Goal: Task Accomplishment & Management: Use online tool/utility

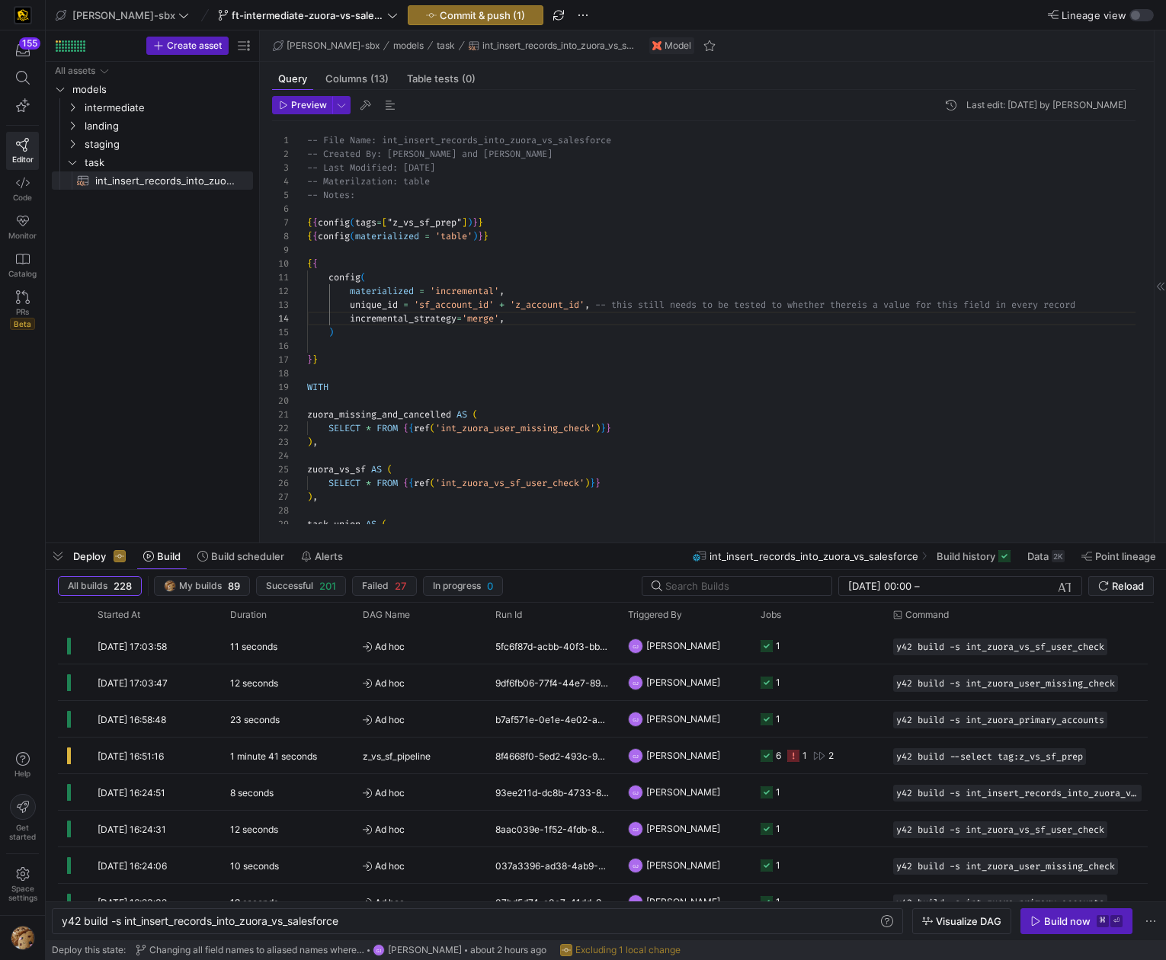
scroll to position [41, 203]
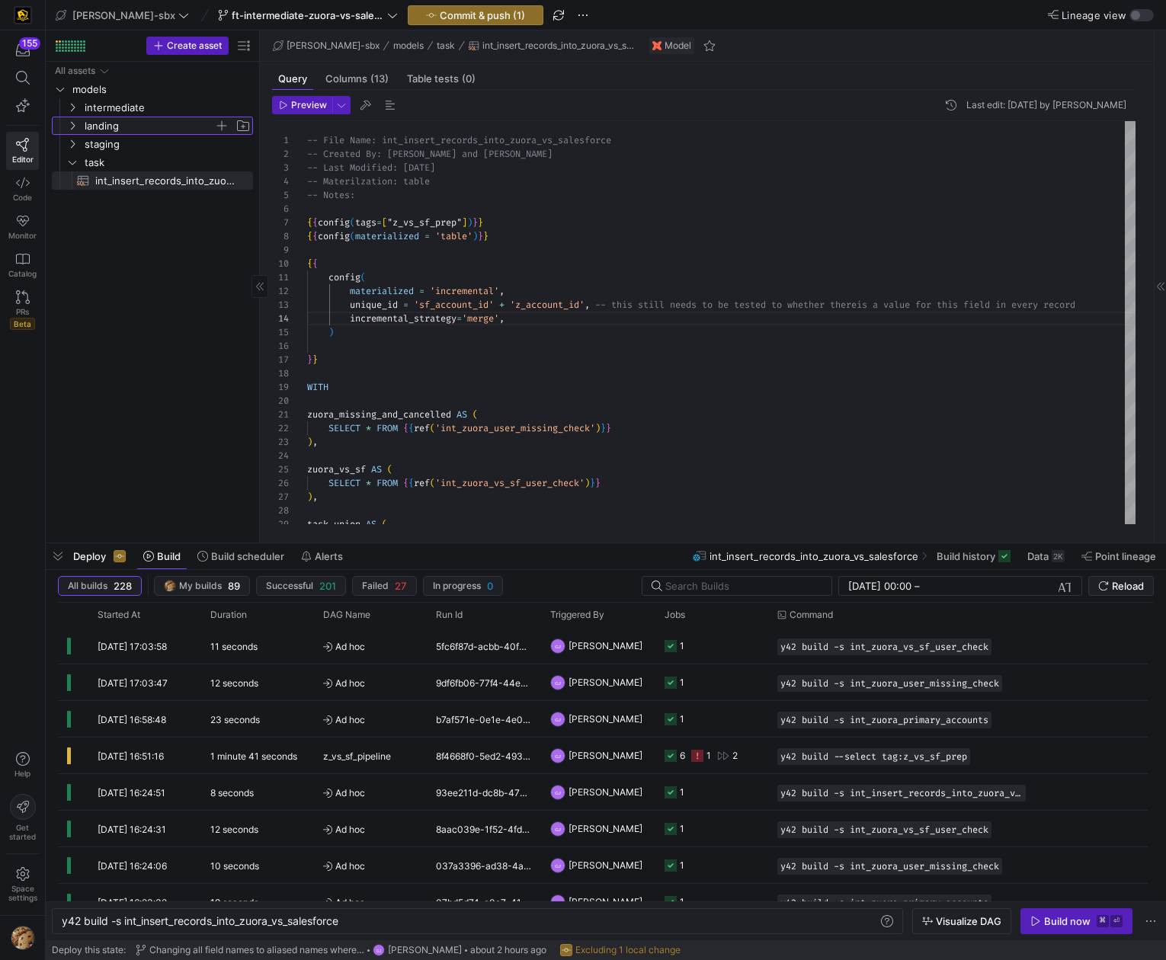
click at [99, 126] on span "landing" at bounding box center [150, 126] width 130 height 18
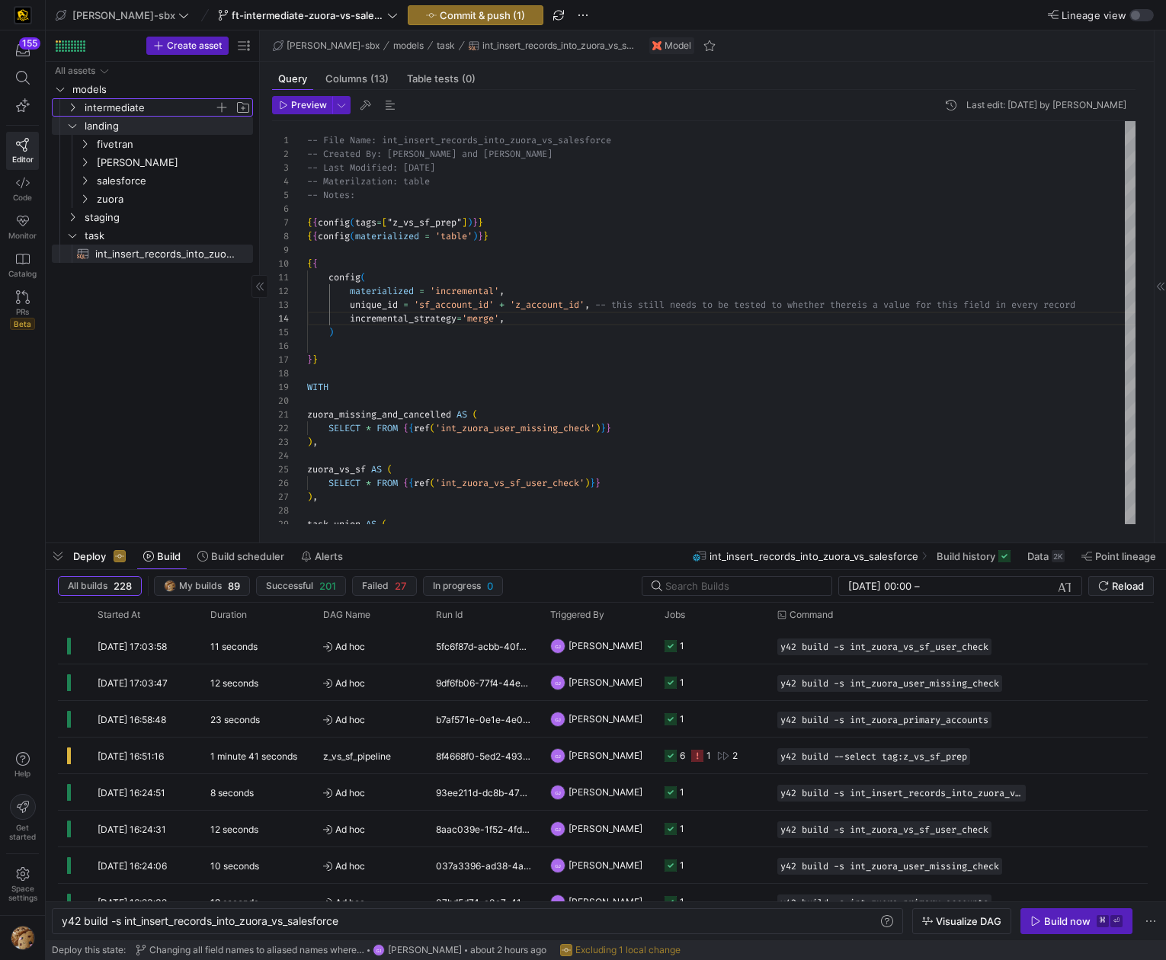
click at [101, 110] on span "intermediate" at bounding box center [150, 108] width 130 height 18
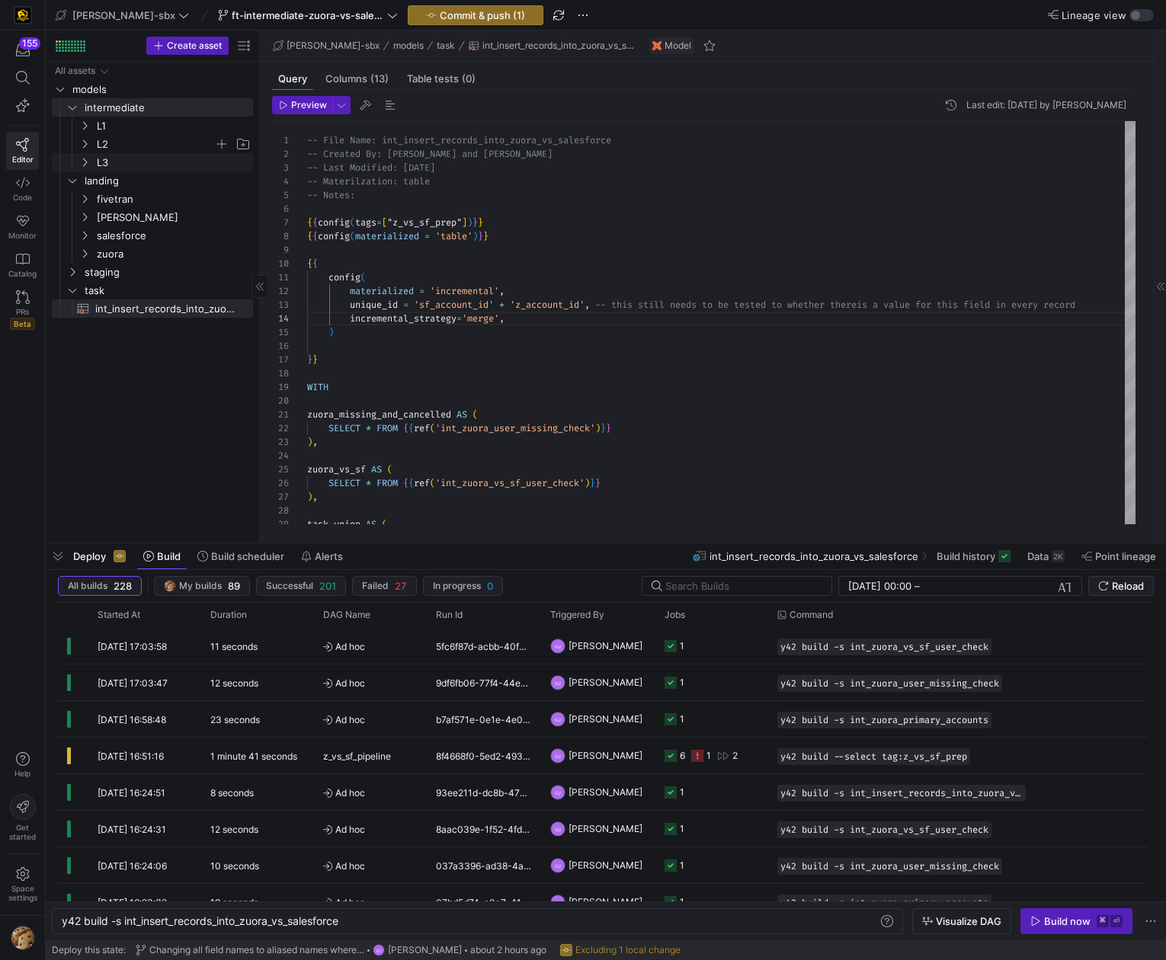
click at [110, 142] on span "L2" at bounding box center [155, 145] width 117 height 18
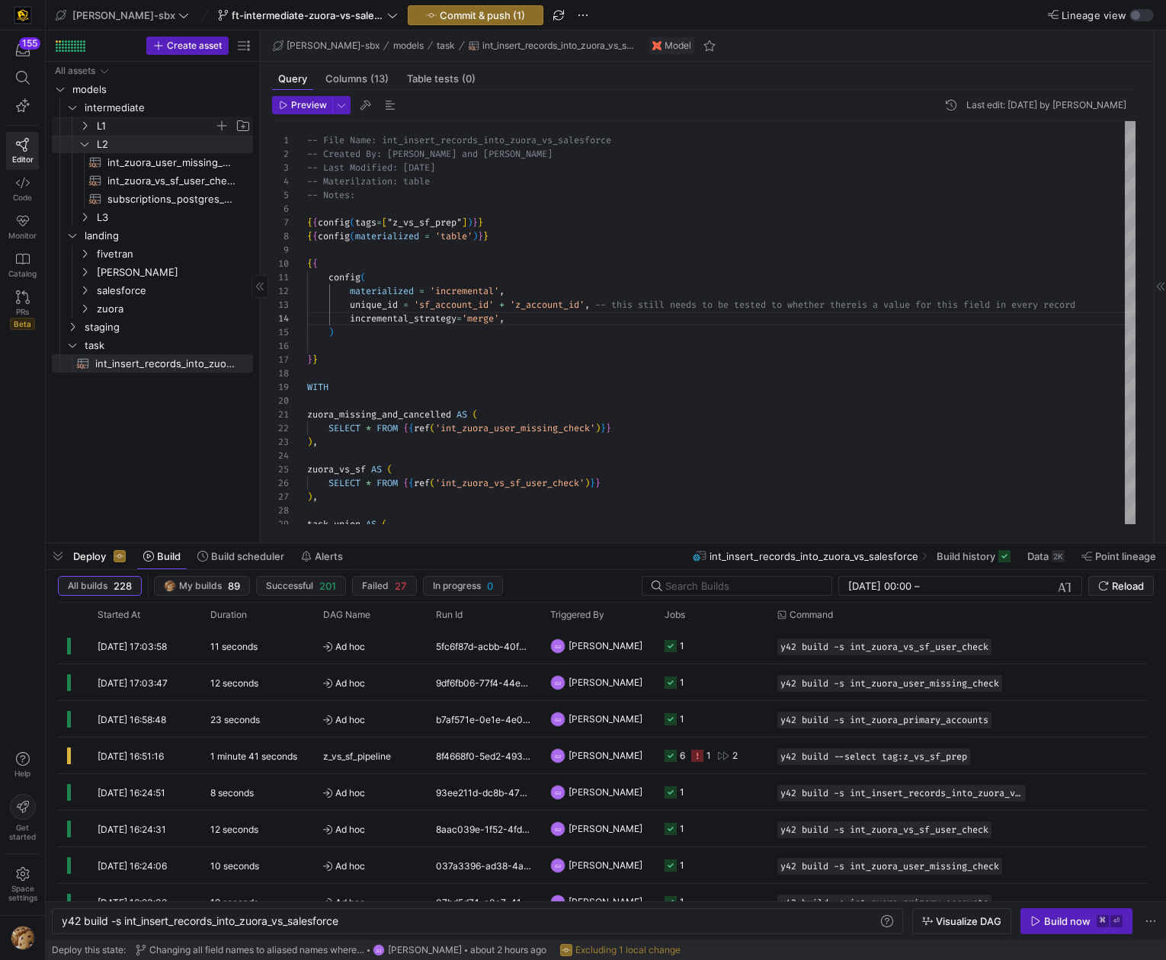
click at [117, 126] on span "L1" at bounding box center [155, 126] width 117 height 18
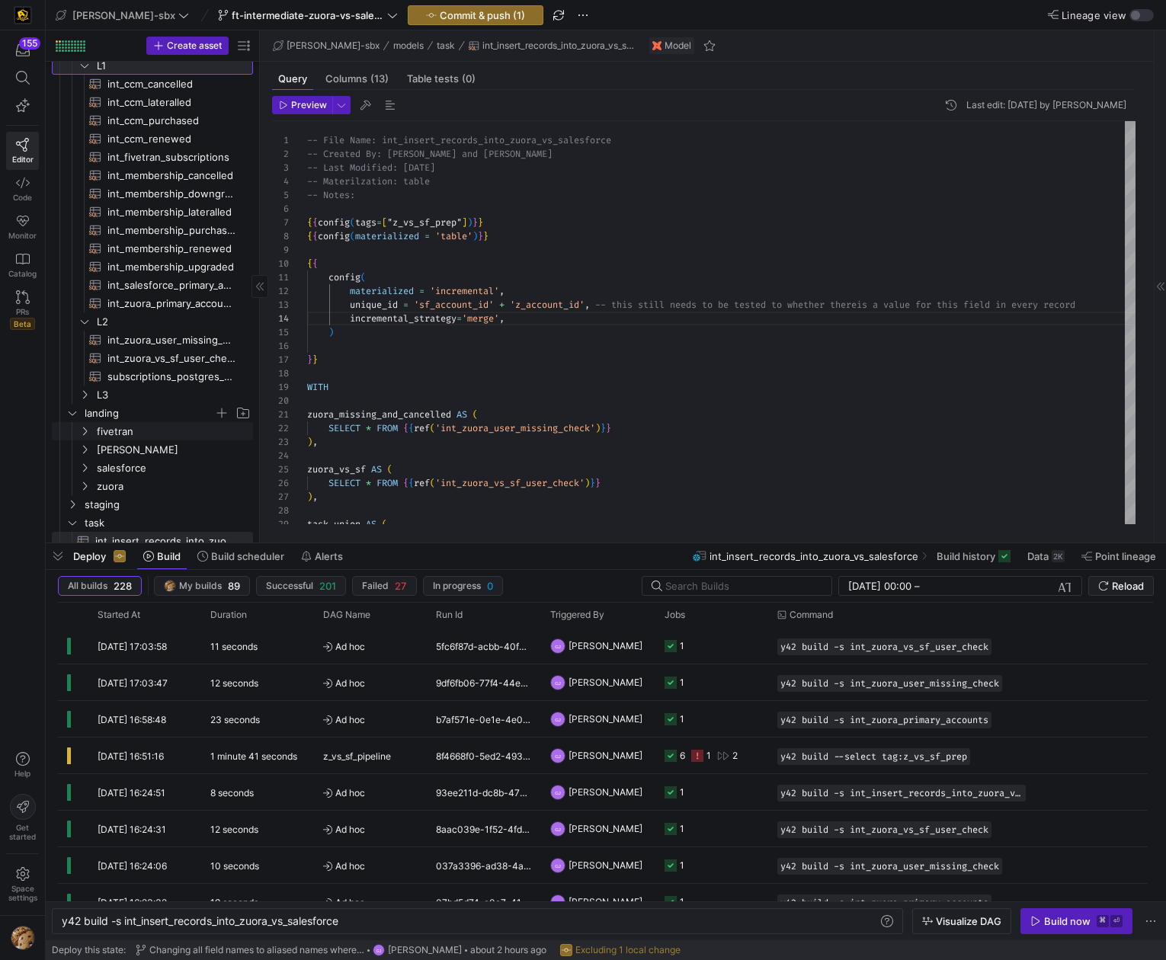
scroll to position [68, 0]
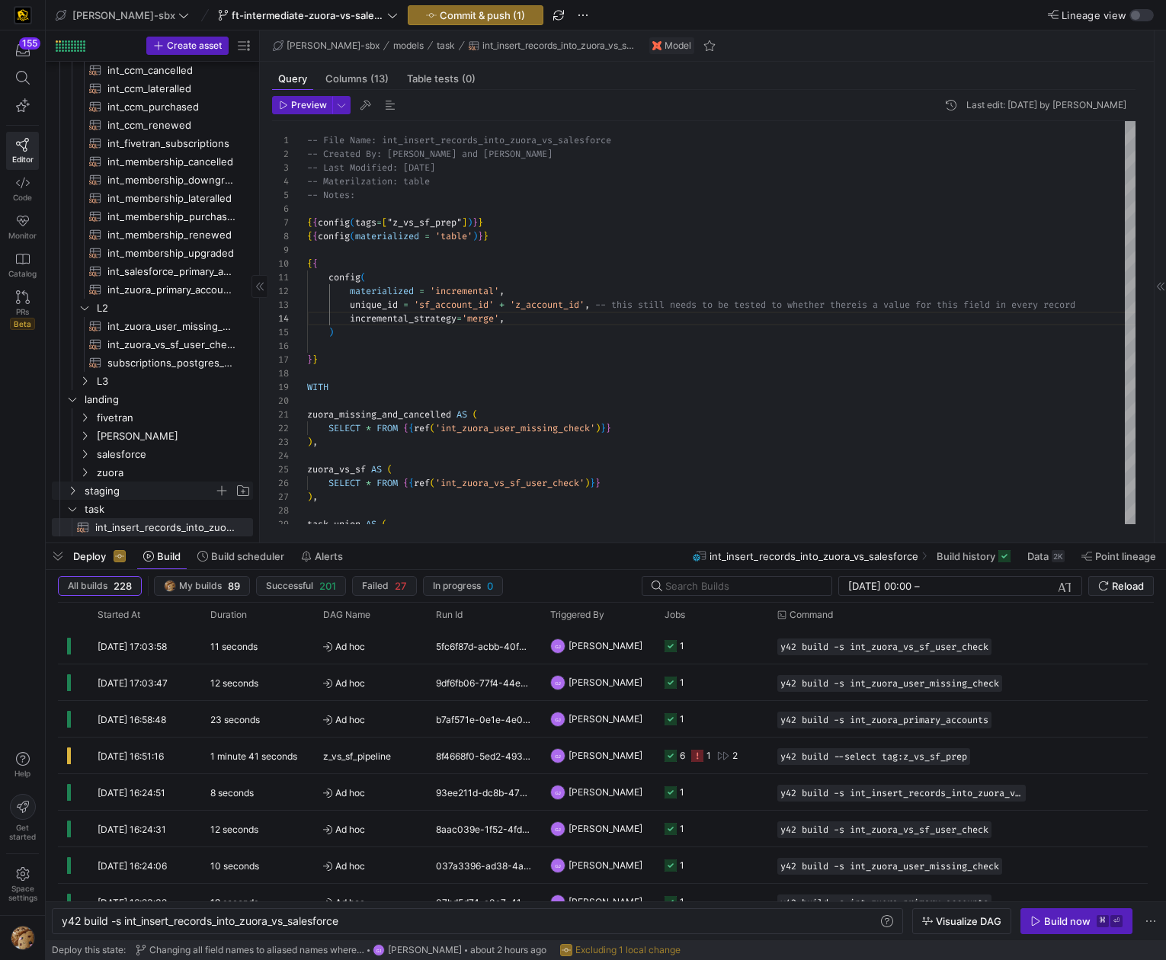
click at [119, 483] on span "staging" at bounding box center [150, 491] width 130 height 18
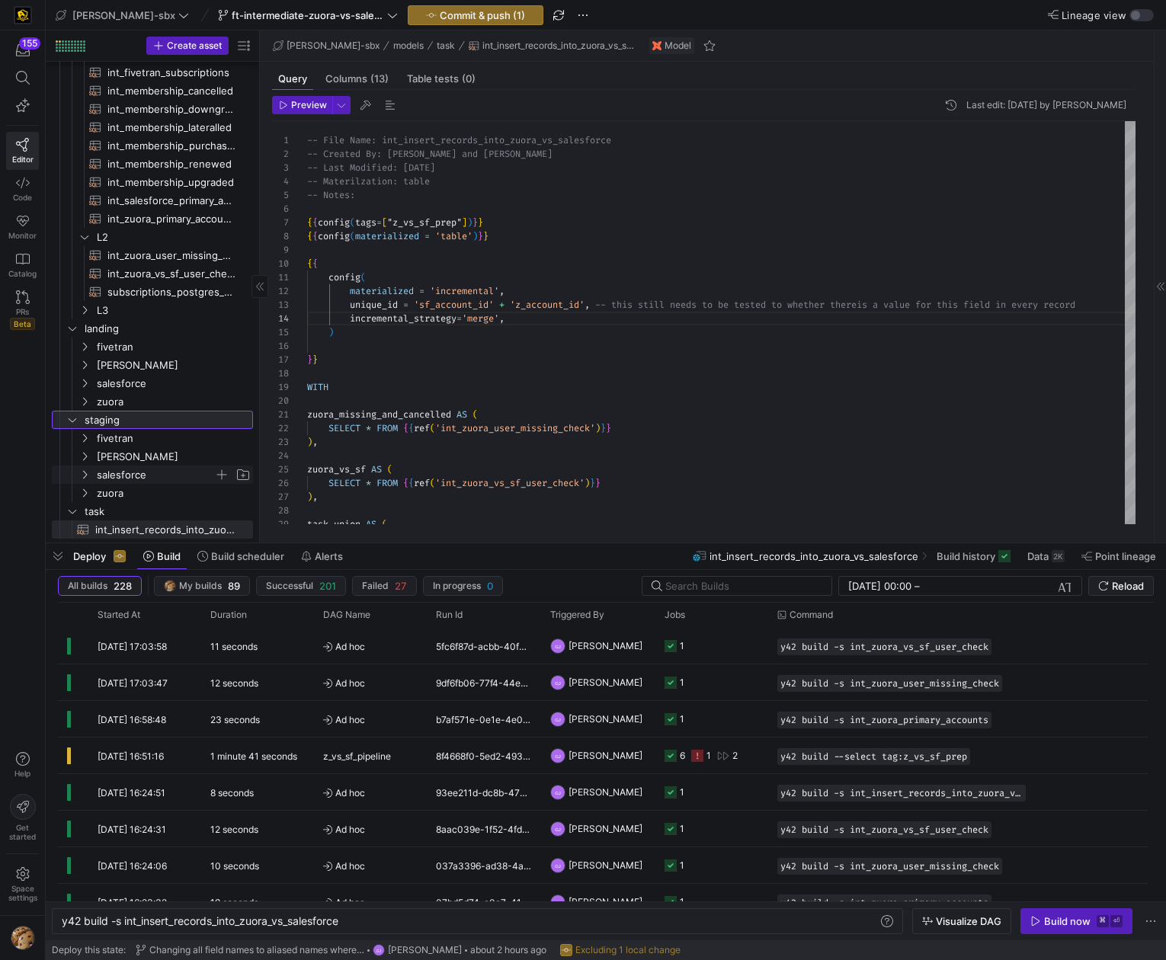
scroll to position [147, 0]
click at [86, 475] on icon "Press SPACE to select this row." at bounding box center [84, 472] width 11 height 9
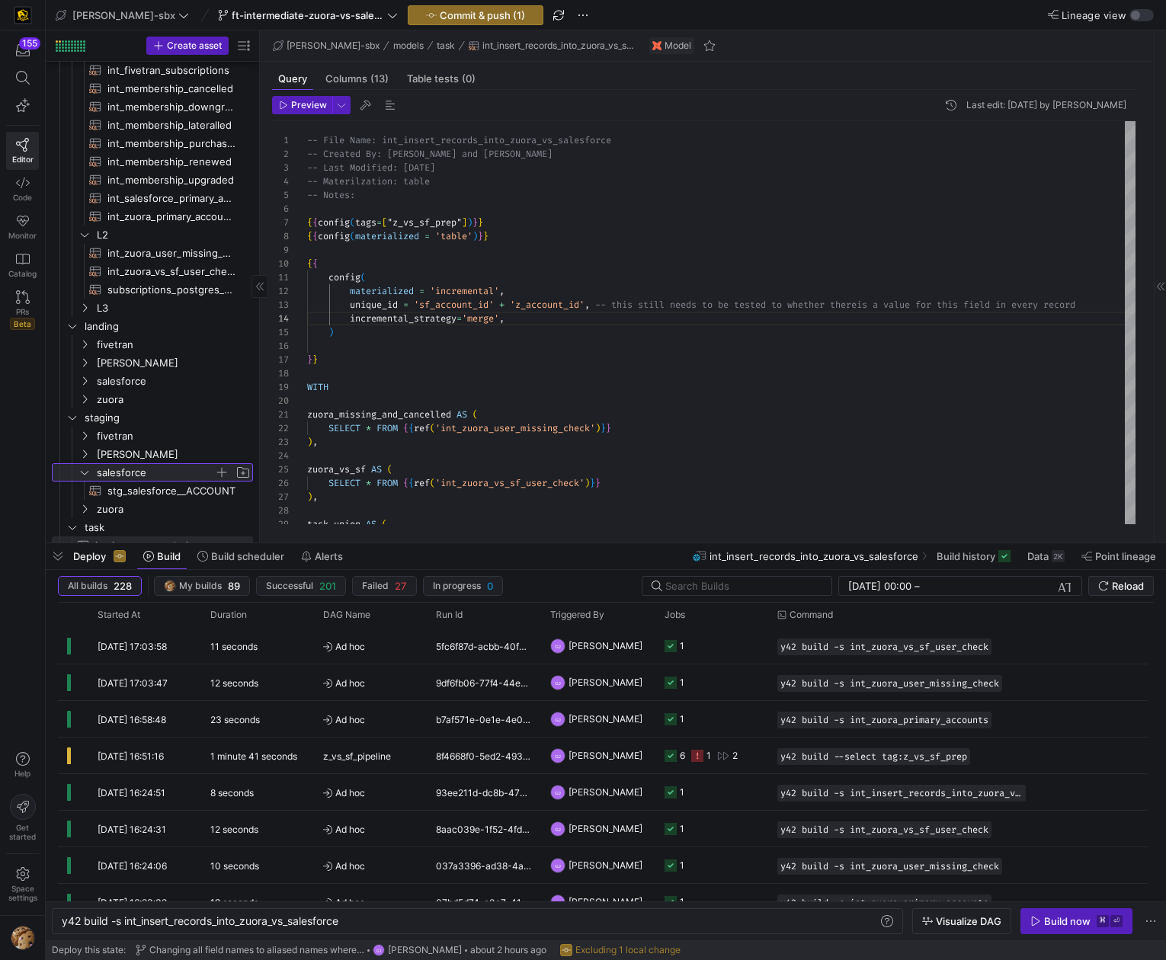
scroll to position [159, 0]
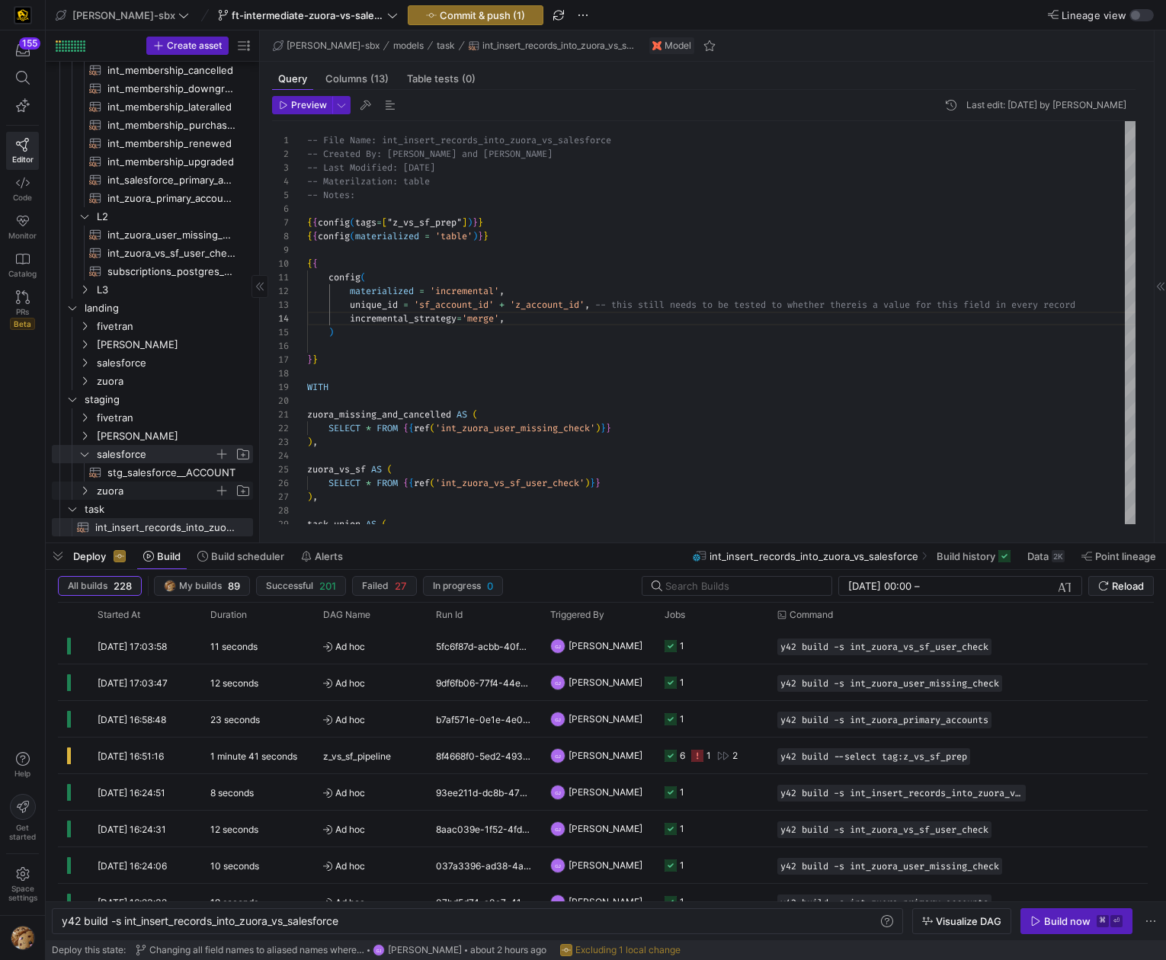
click at [82, 491] on icon "Press SPACE to select this row." at bounding box center [84, 490] width 11 height 9
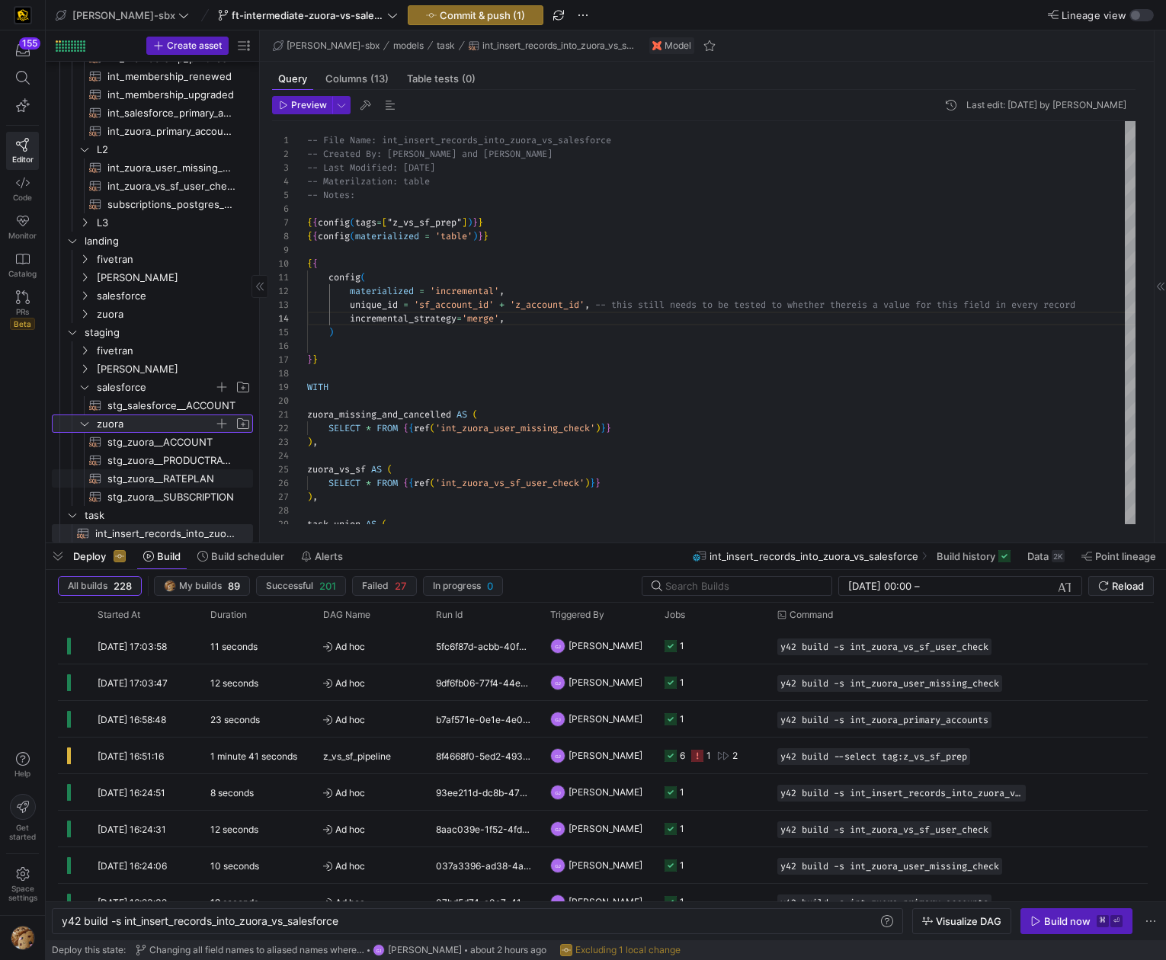
scroll to position [238, 0]
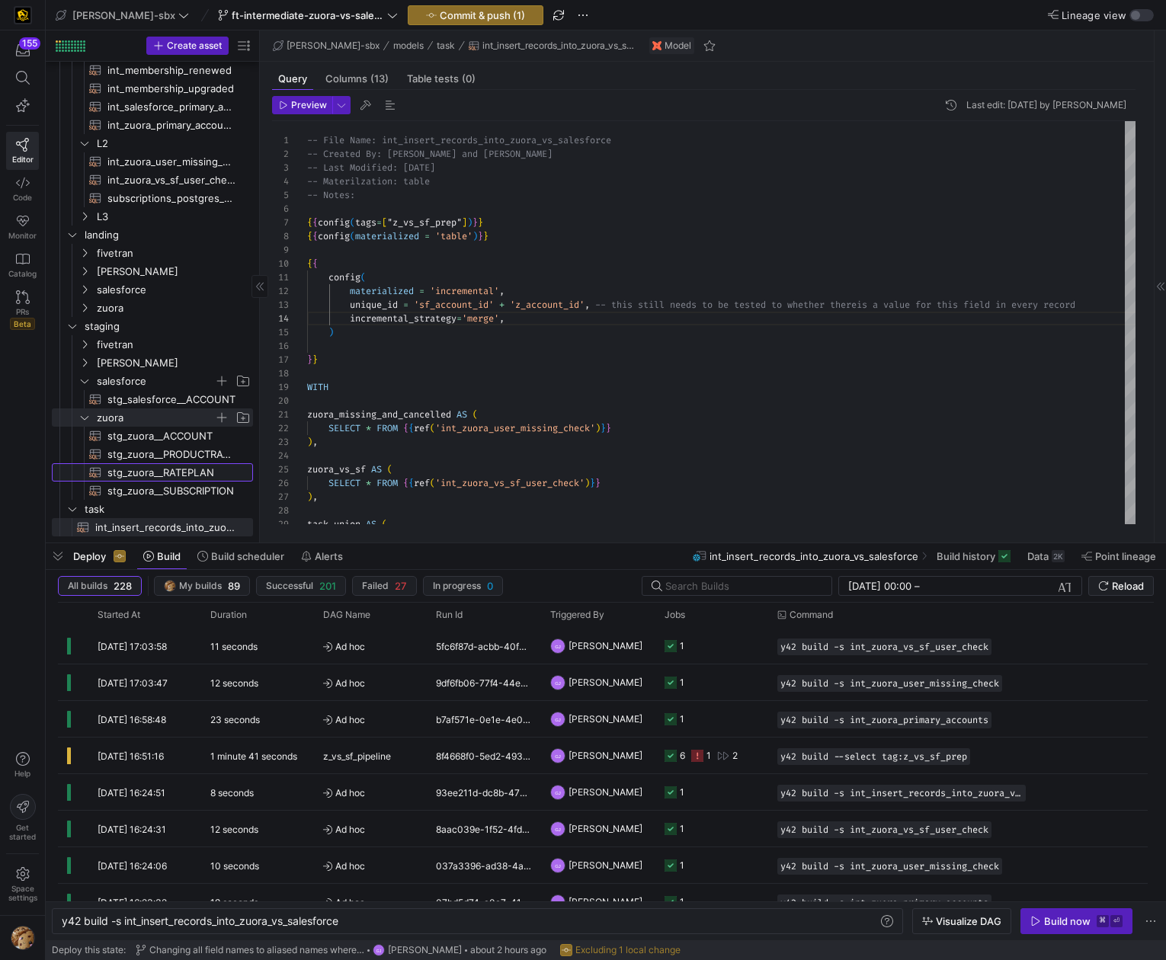
click at [126, 469] on span "stg_zuora__RATEPLAN​​​​​​​​​​" at bounding box center [171, 473] width 128 height 18
type textarea "{{config(tags=["z_vs_sf_prep"])}} {{config(materialized = 'table')}} WITH sourc…"
type textarea "y42 build -s stg_zuora__RATEPLAN"
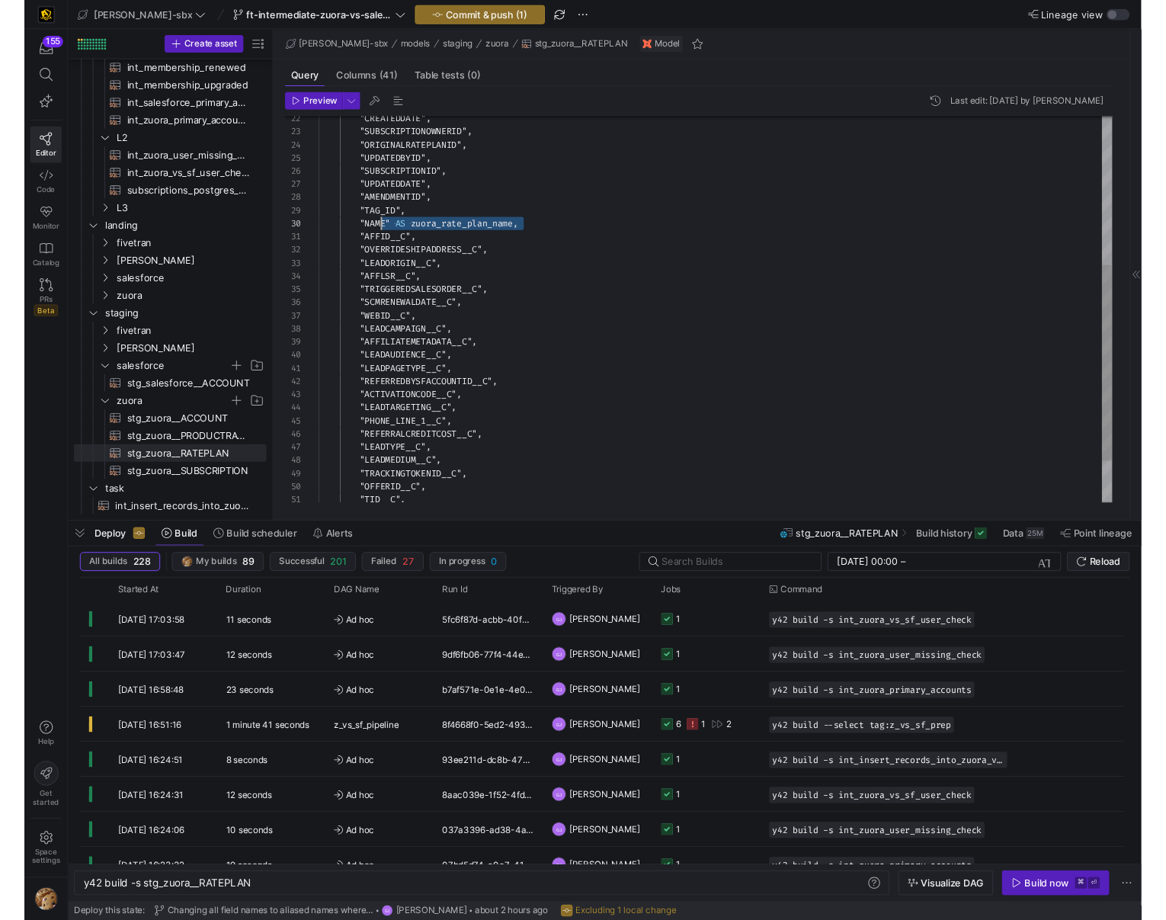
scroll to position [123, 44]
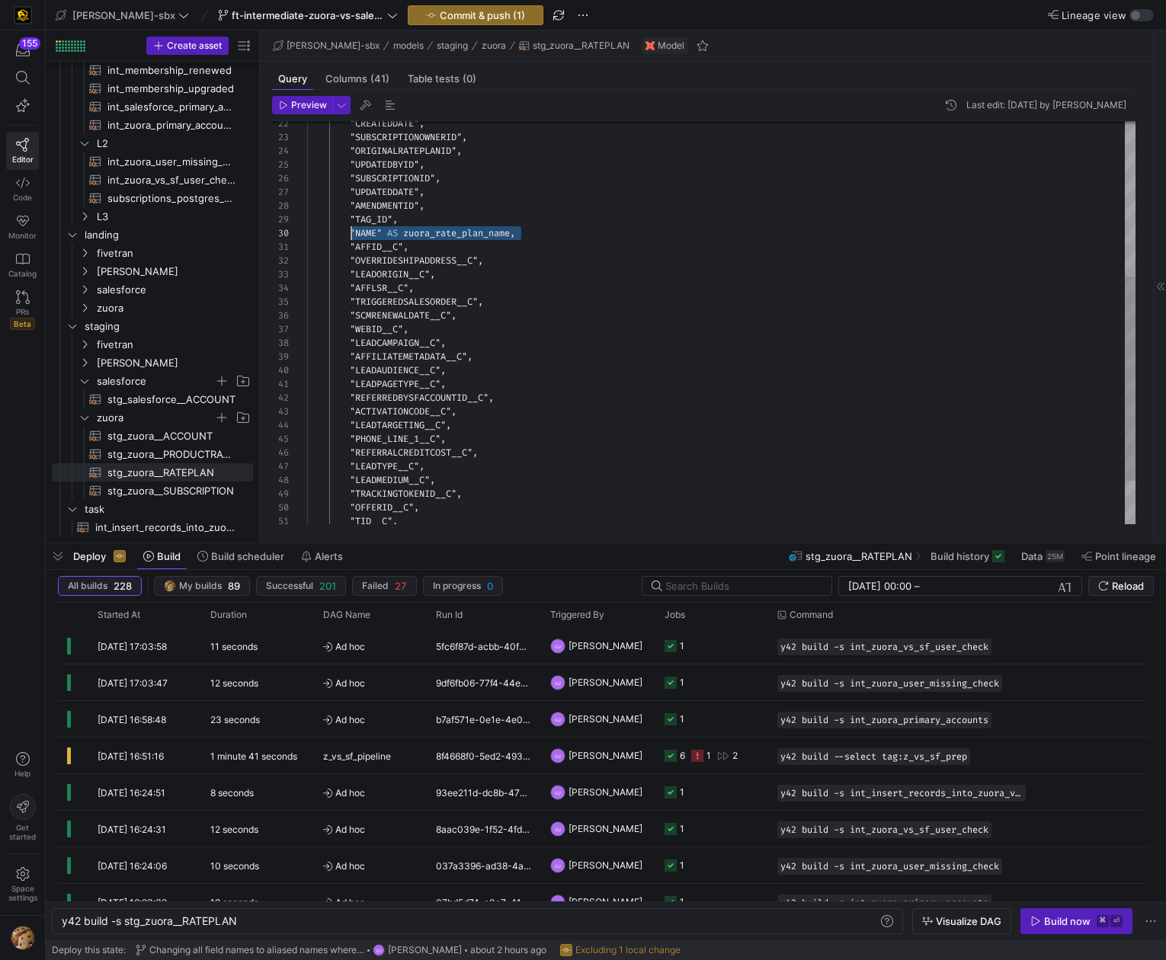
drag, startPoint x: 470, startPoint y: 233, endPoint x: 361, endPoint y: 235, distance: 109.0
click at [344, 231] on div ""CREATEDDATE" , "SUBSCRIPTIONOWNERID" , "ORIGINALRATEPLANID" , "UPDATEDBYID" , …" at bounding box center [721, 213] width 828 height 794
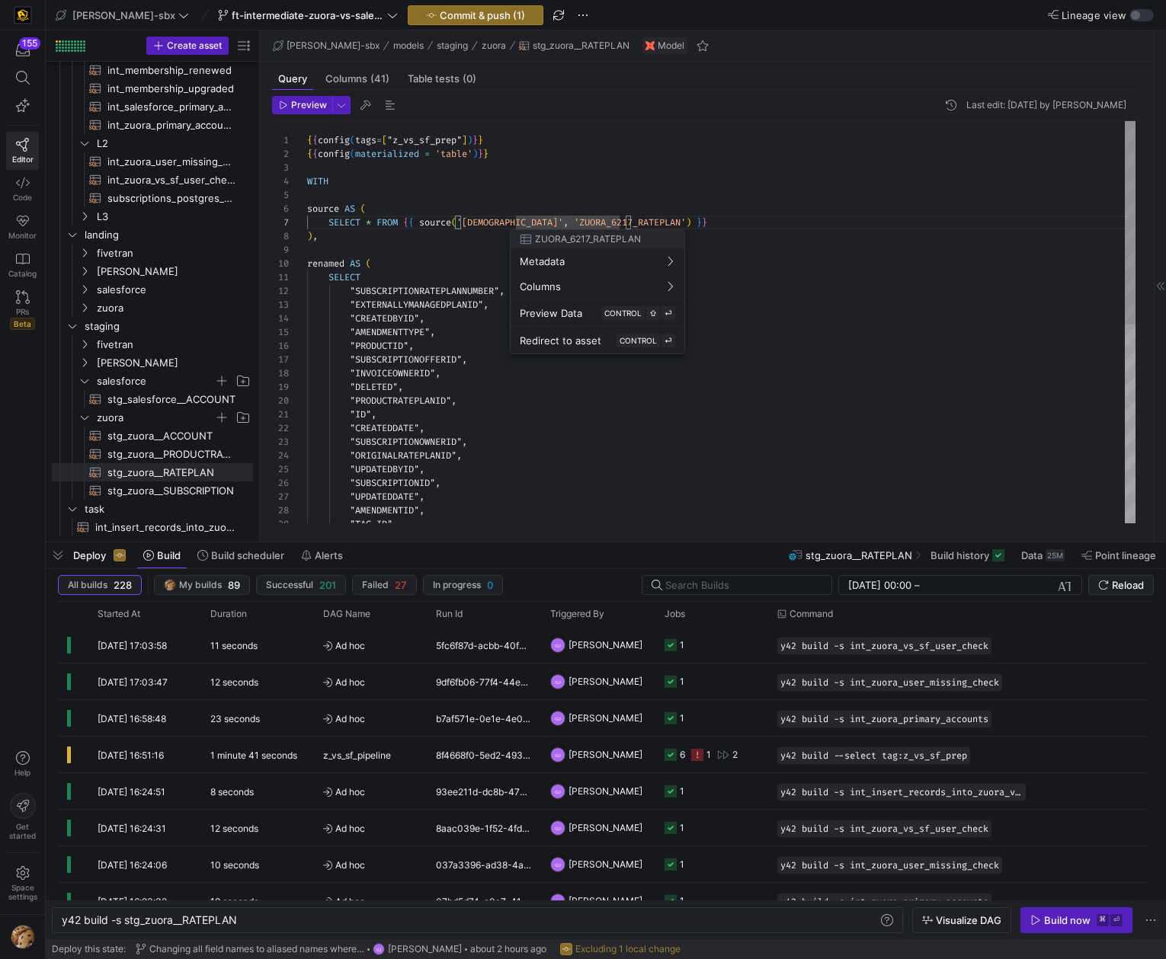
drag, startPoint x: 564, startPoint y: 228, endPoint x: 630, endPoint y: 223, distance: 66.4
click at [630, 223] on div ""CREATEDDATE" , "SUBSCRIPTIONOWNERID" , "ORIGINALRATEPLANID" , "UPDATEDBYID" , …" at bounding box center [721, 518] width 828 height 794
click at [764, 245] on div at bounding box center [583, 479] width 1166 height 959
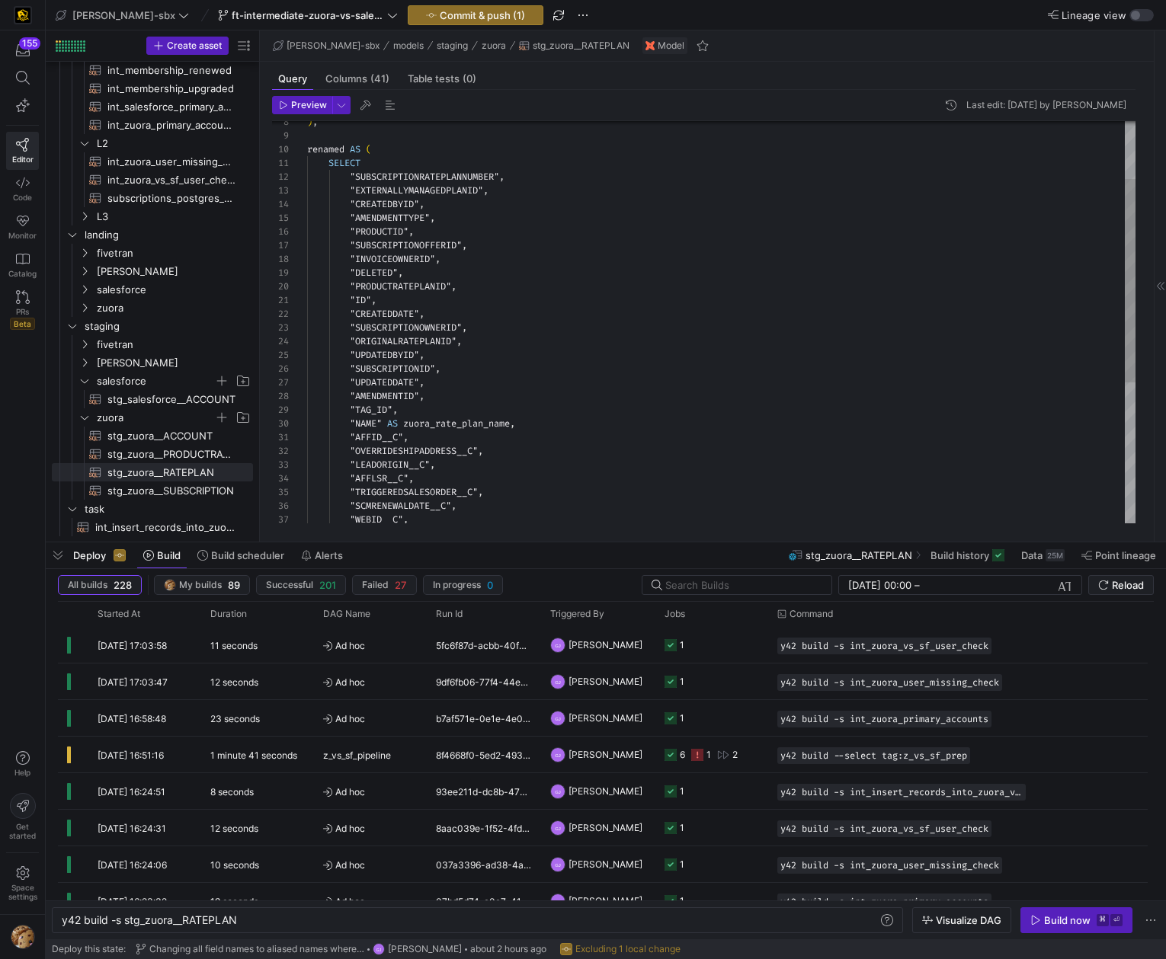
type textarea ""ID", "CREATEDDATE", "SUBSCRIPTIONOWNERID", "ORIGINALRATEPLANID", "UPDATEDBYID"…"
drag, startPoint x: 461, startPoint y: 424, endPoint x: 352, endPoint y: 426, distance: 109.0
click at [352, 426] on div ""AMENDMENTID" , "TAG_ID" , "UPDATEDBYID" , "SUBSCRIPTIONID" , "UPDATEDDATE" , "…" at bounding box center [721, 404] width 828 height 794
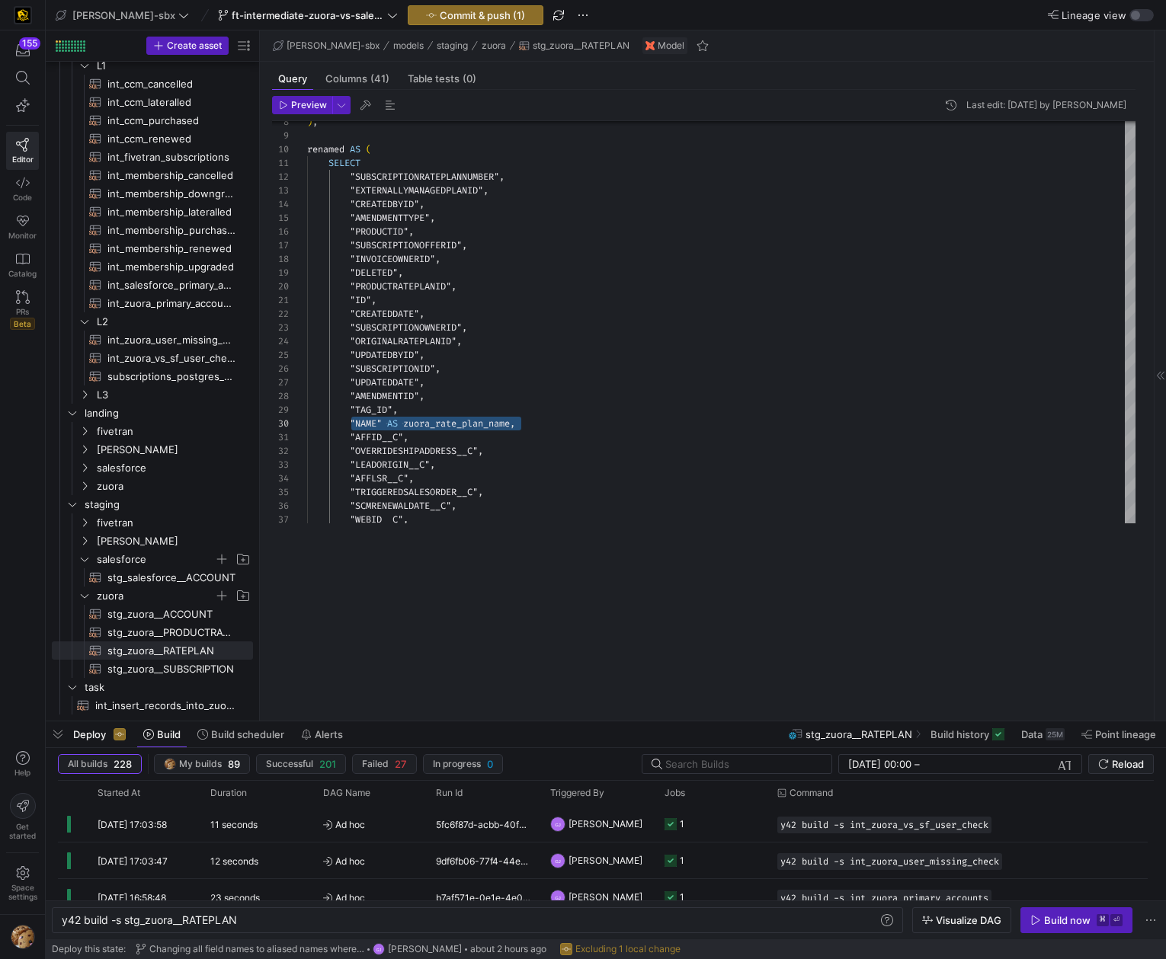
scroll to position [54, 0]
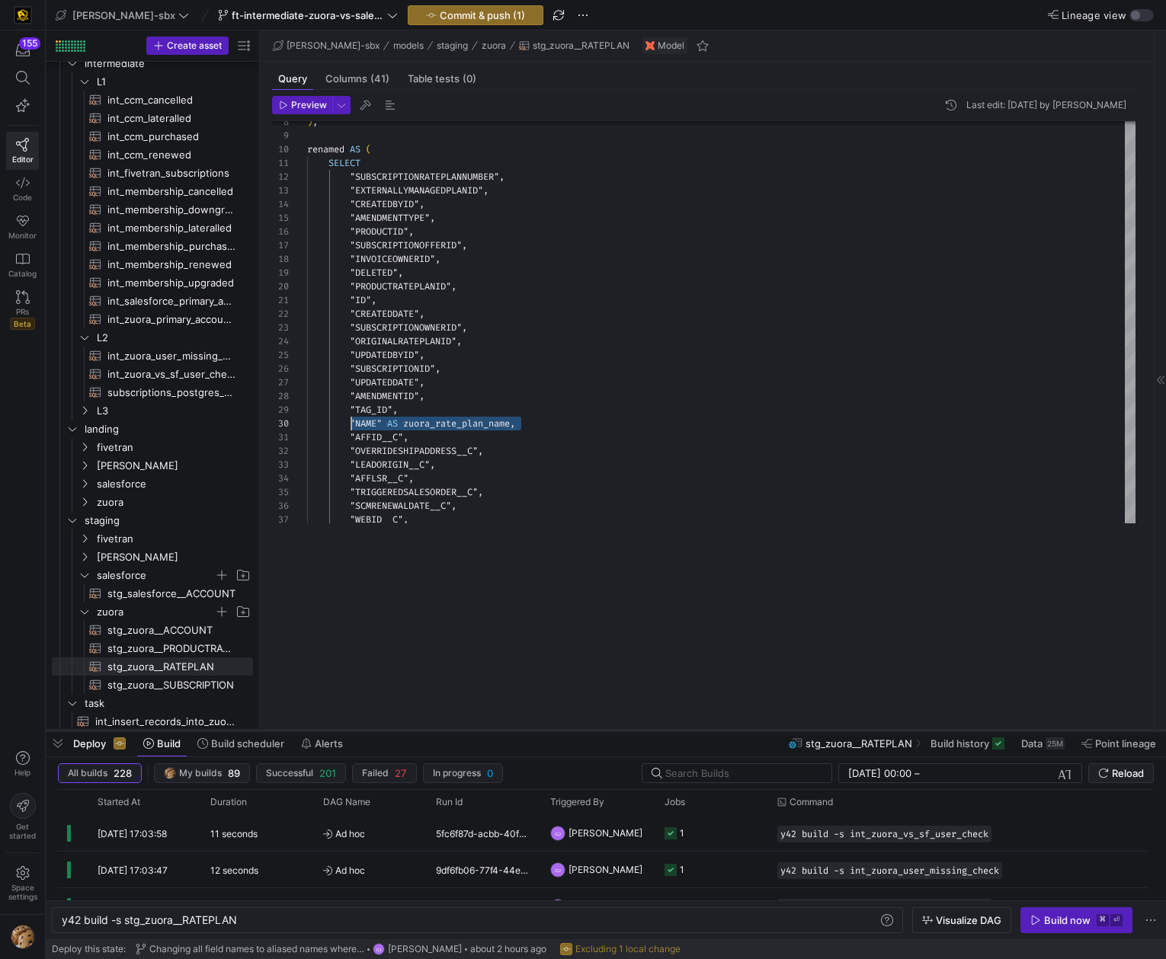
drag, startPoint x: 411, startPoint y: 544, endPoint x: 401, endPoint y: 729, distance: 185.3
click at [401, 731] on div at bounding box center [606, 731] width 1120 height 6
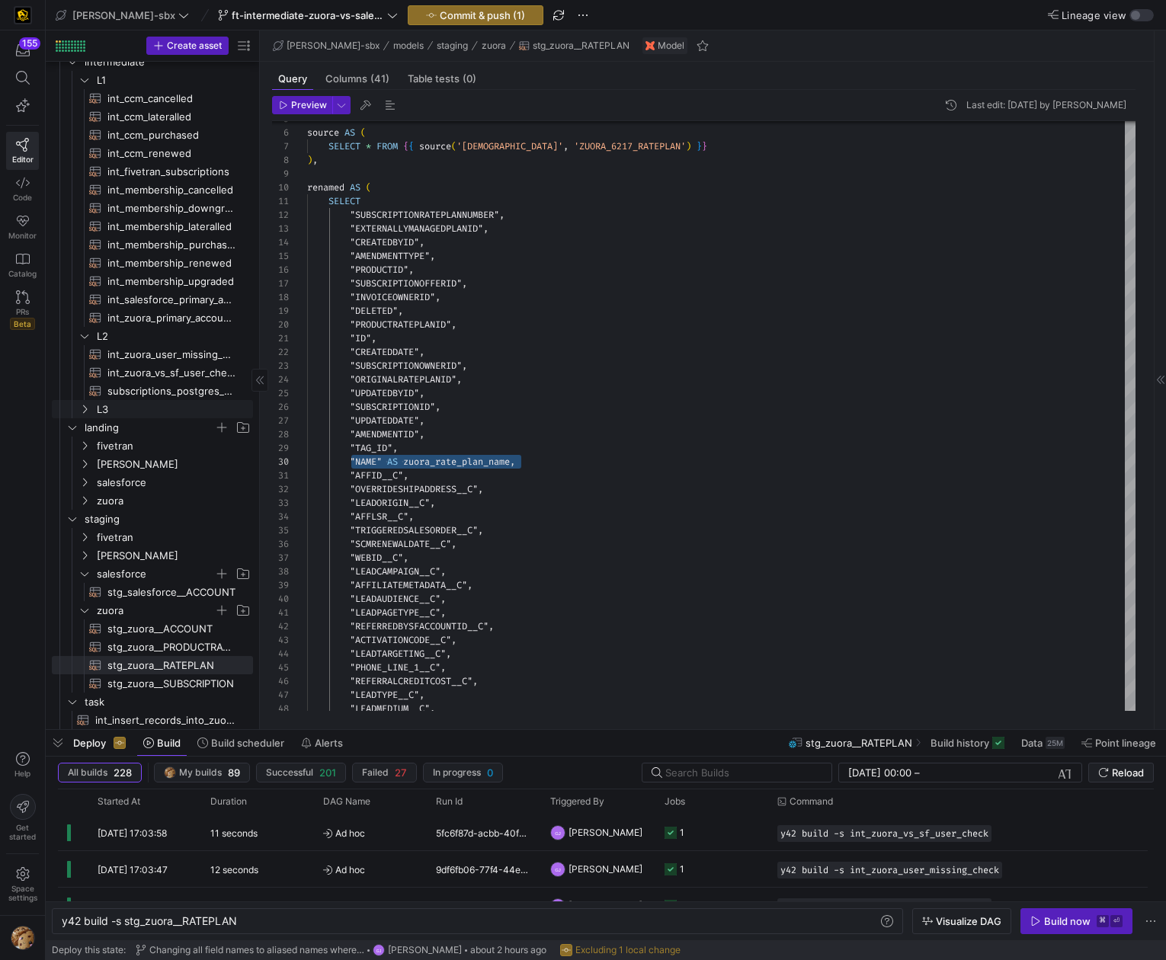
scroll to position [52, 0]
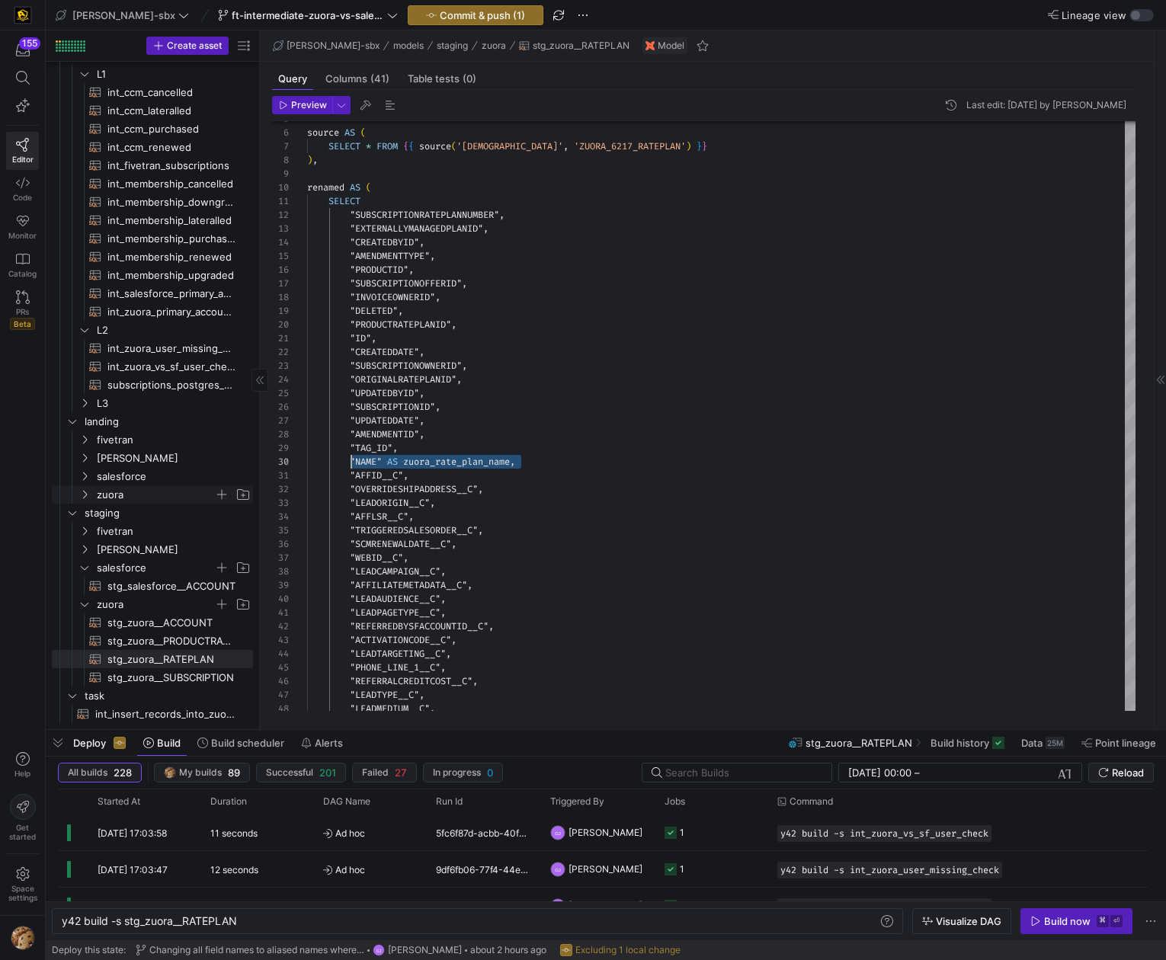
click at [81, 501] on span "zuora" at bounding box center [164, 494] width 175 height 17
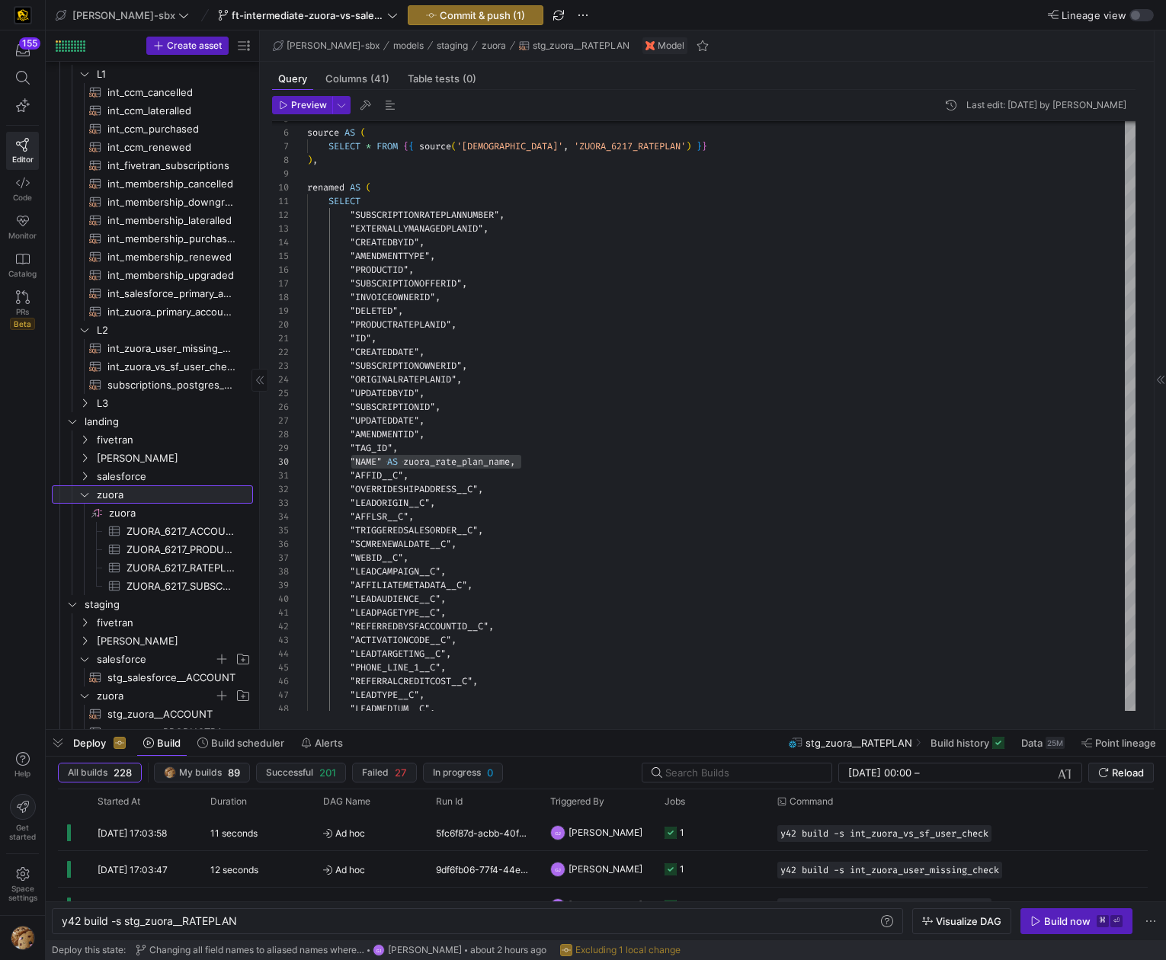
scroll to position [78, 0]
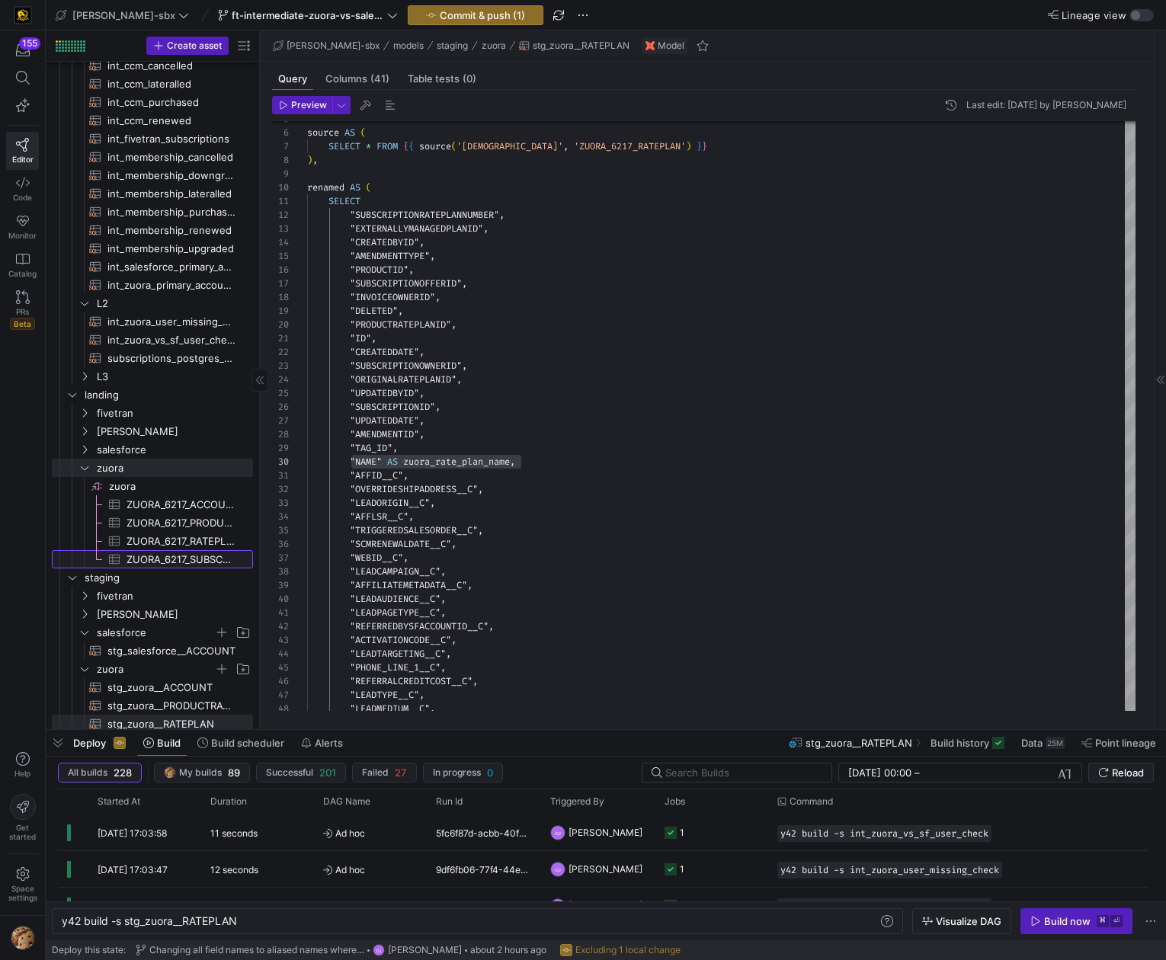
click at [163, 560] on span "ZUORA_6217_SUBSCRIPTION​​​​​​​​​" at bounding box center [180, 560] width 109 height 18
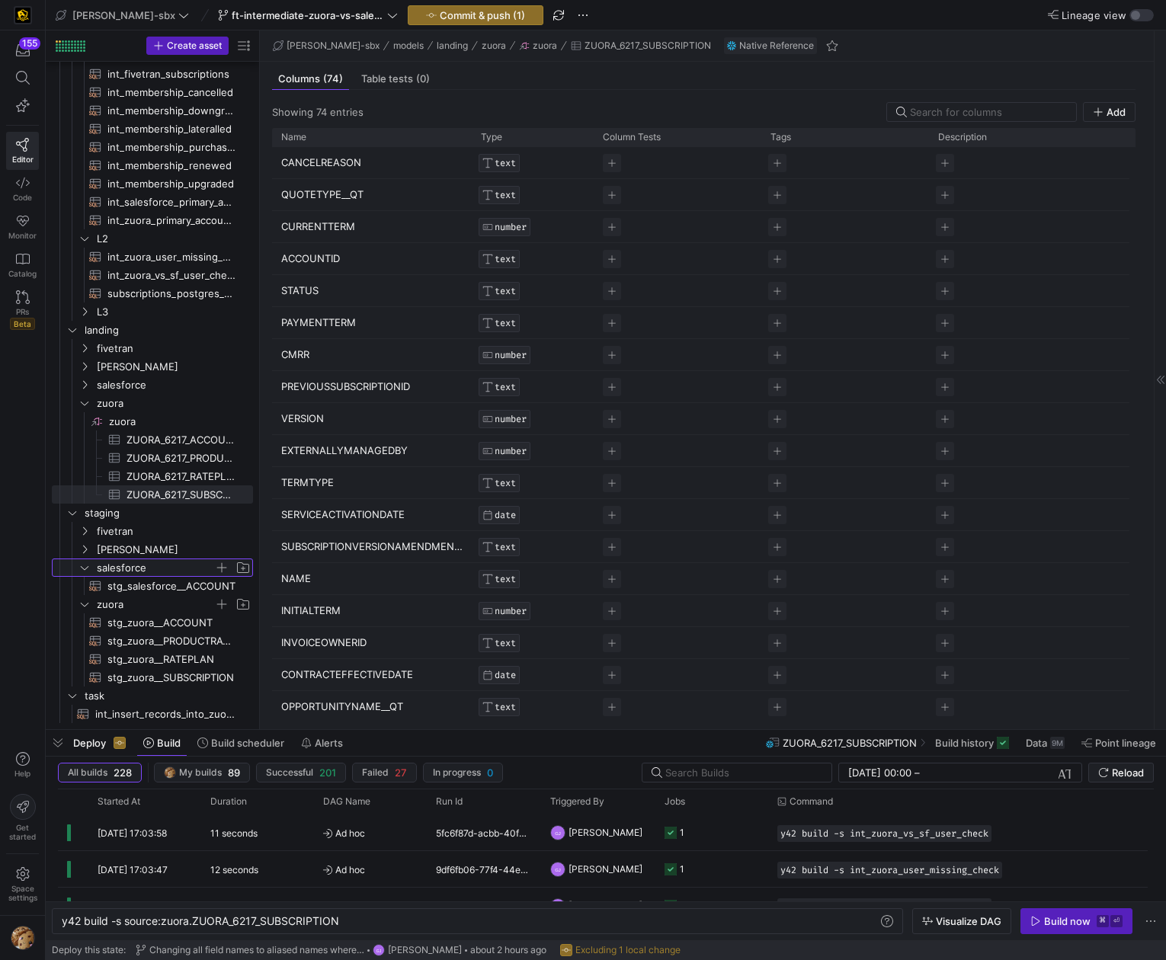
click at [98, 571] on span "salesforce" at bounding box center [155, 568] width 117 height 18
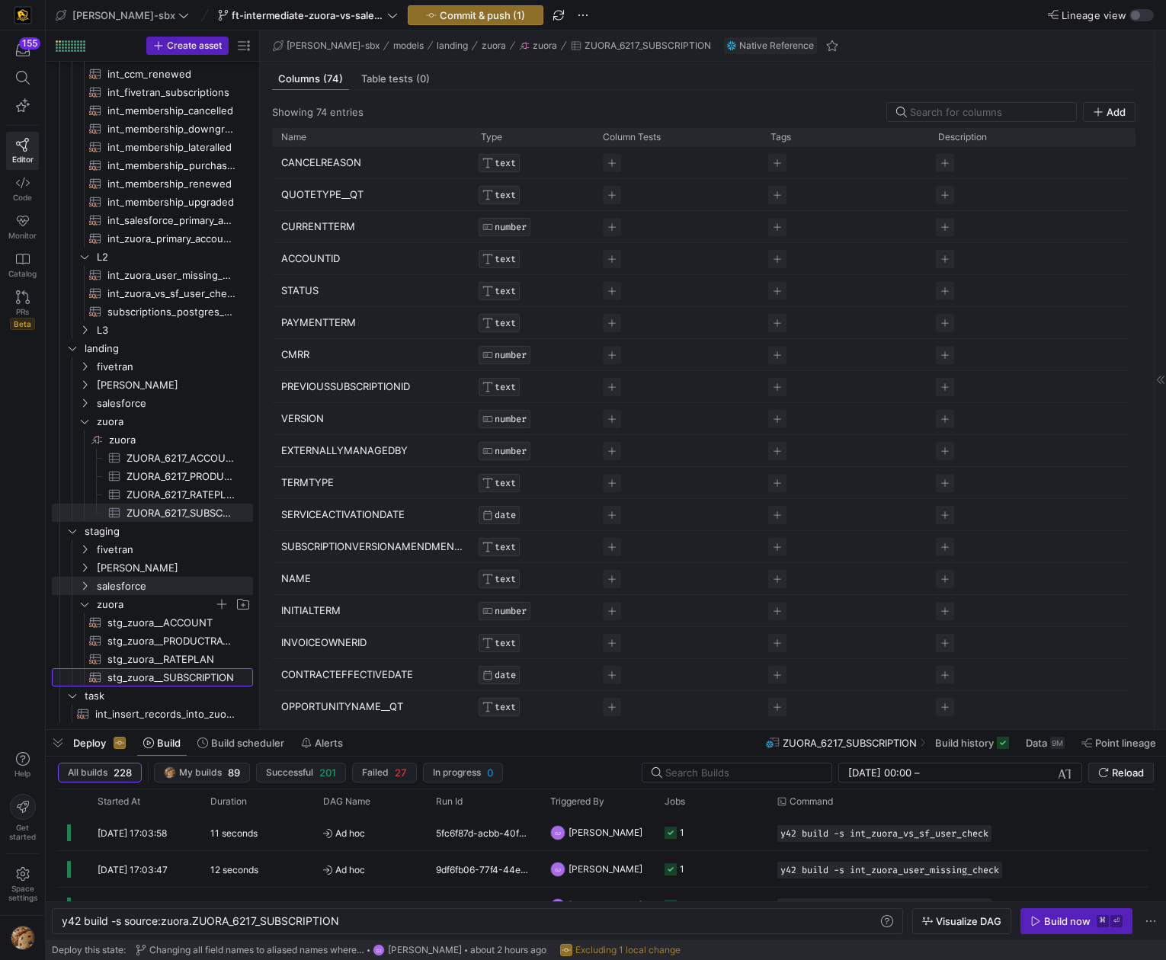
click at [149, 676] on span "stg_zuora__SUBSCRIPTION​​​​​​​​​​" at bounding box center [171, 678] width 128 height 18
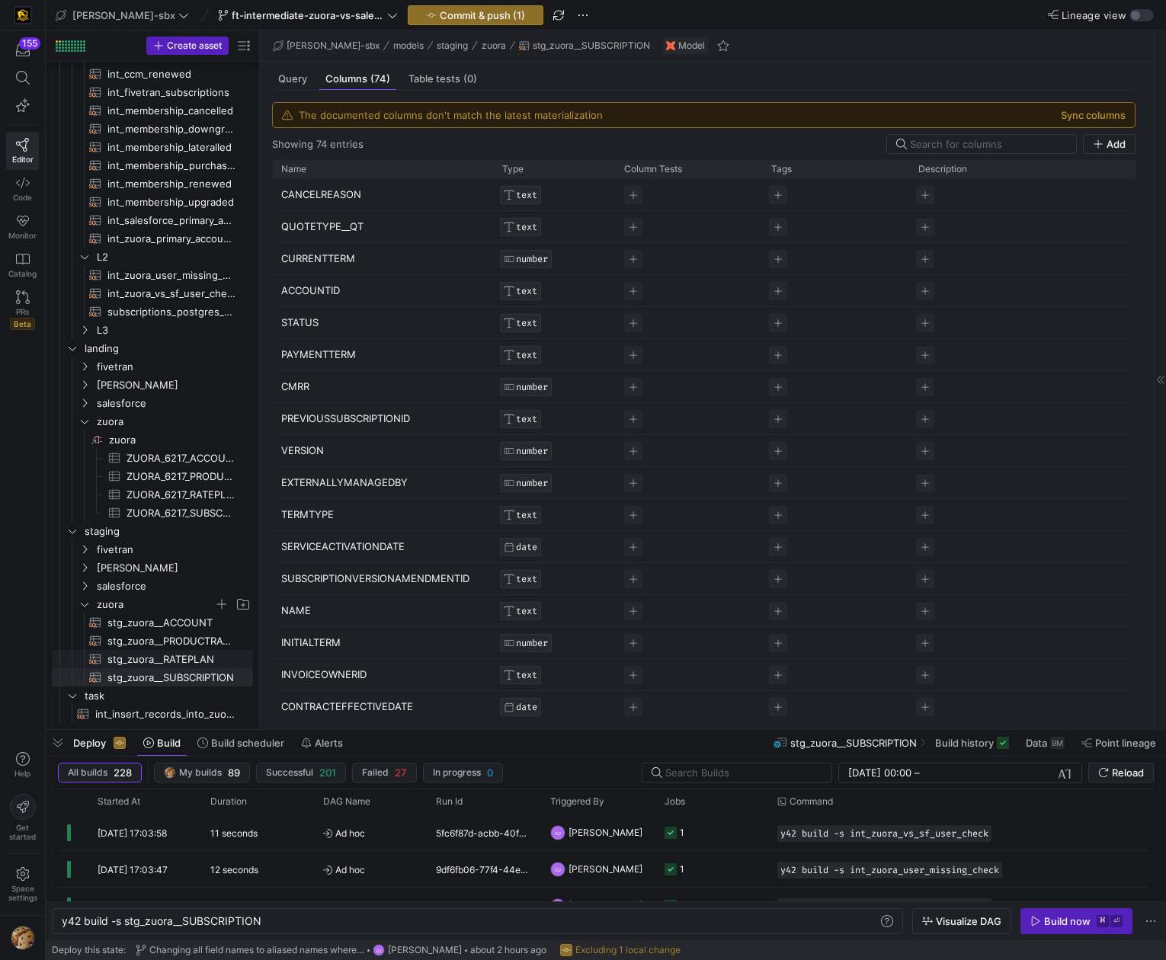
click at [153, 656] on span "stg_zuora__RATEPLAN​​​​​​​​​​" at bounding box center [171, 660] width 128 height 18
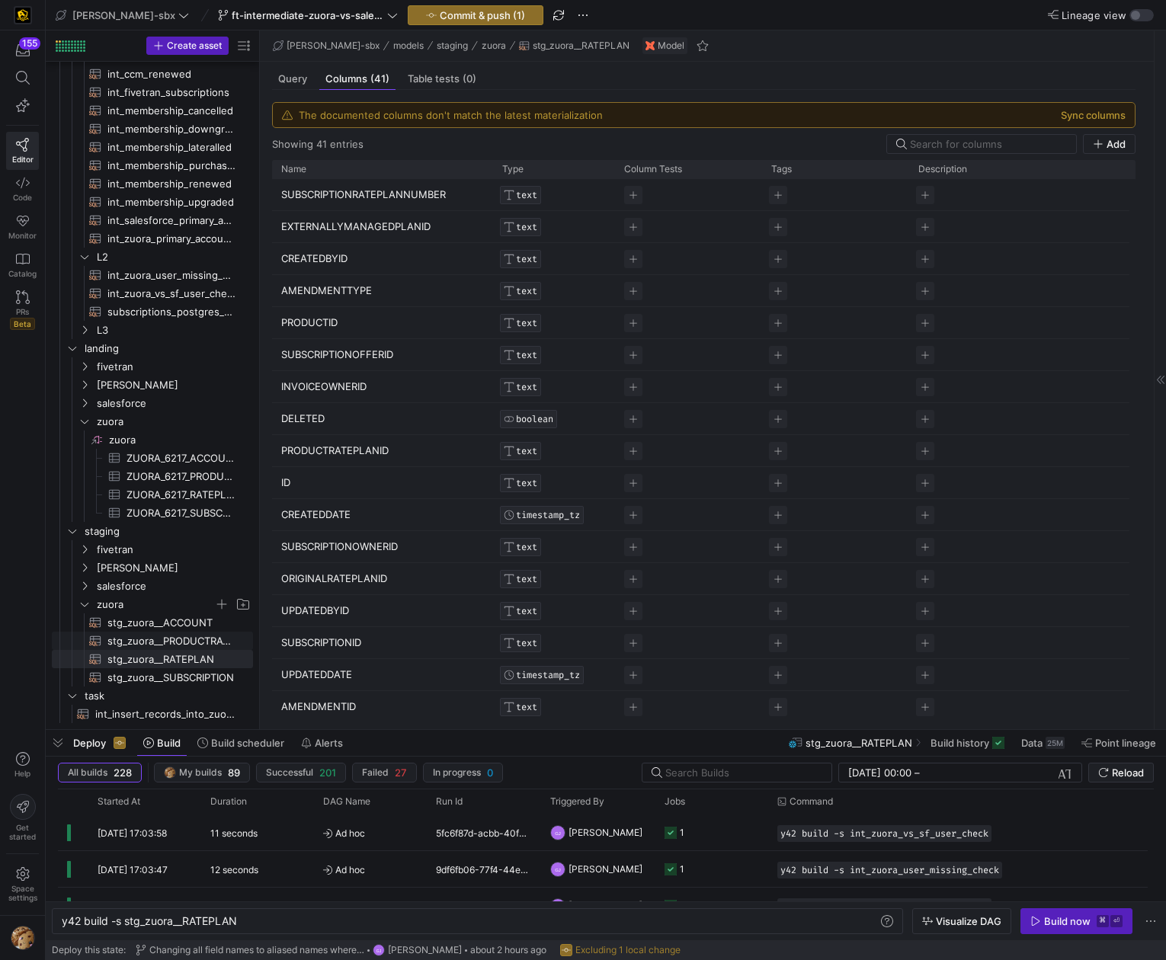
click at [155, 644] on span "stg_zuora__PRODUCTRATEPLAN​​​​​​​​​​" at bounding box center [171, 641] width 128 height 18
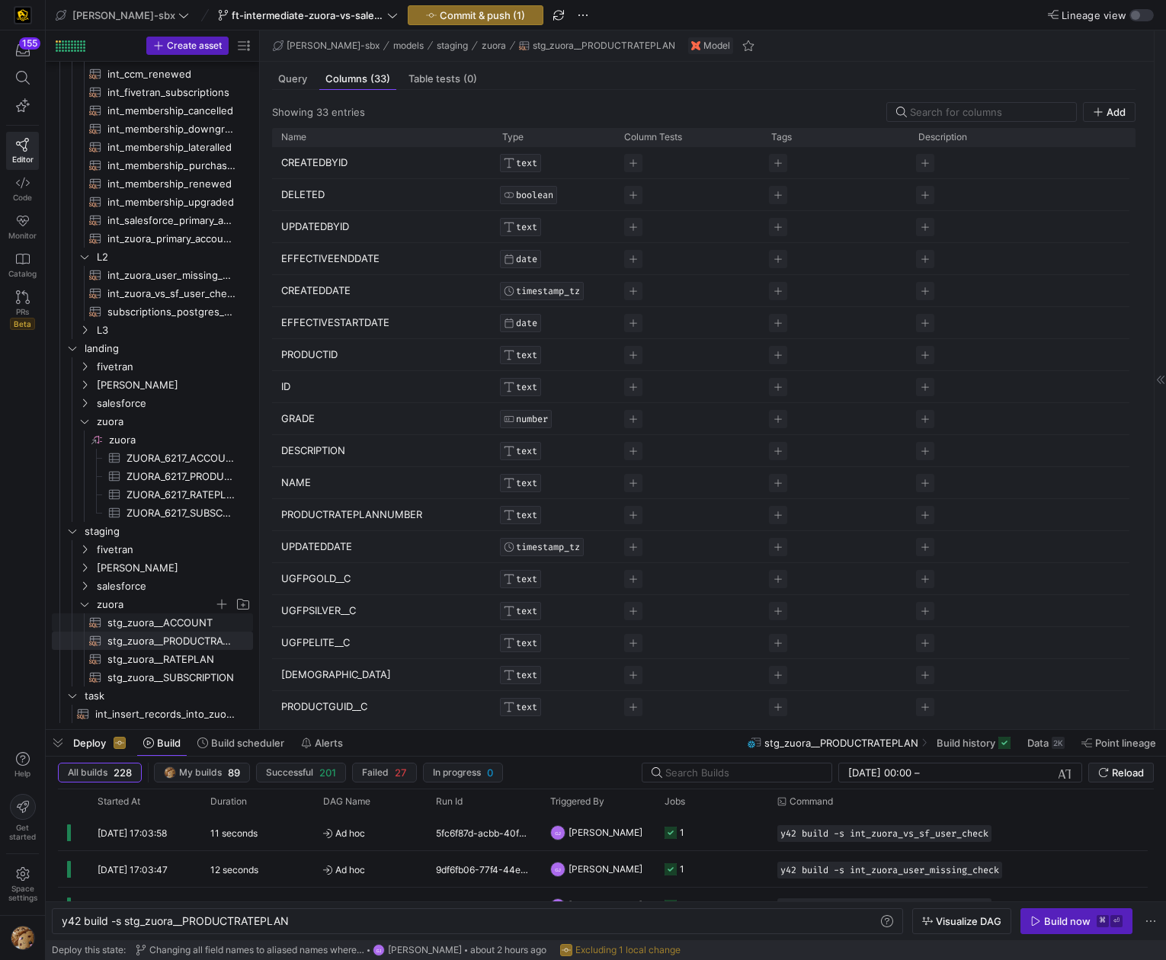
click at [160, 619] on span "stg_zuora__ACCOUNT​​​​​​​​​​" at bounding box center [171, 623] width 128 height 18
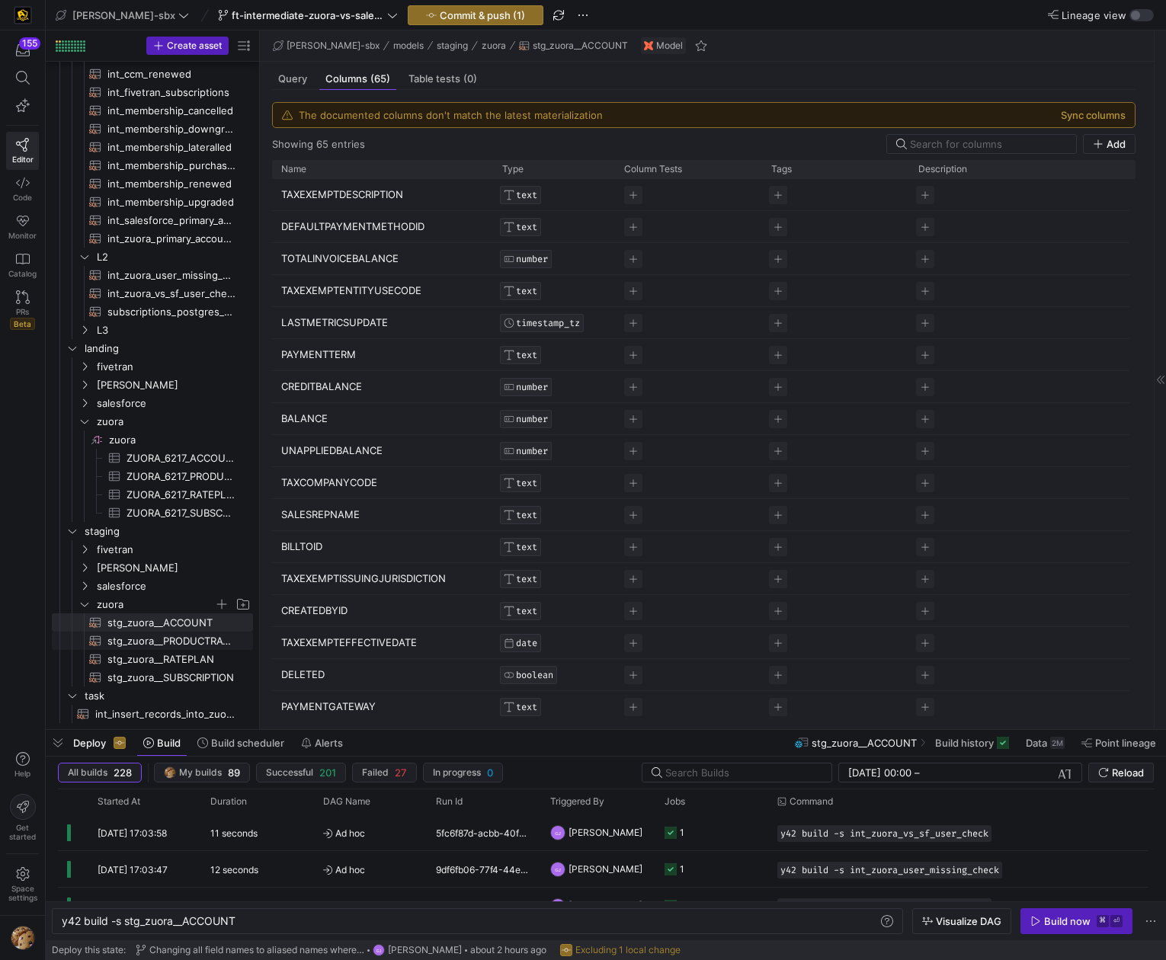
click at [152, 642] on span "stg_zuora__PRODUCTRATEPLAN​​​​​​​​​​" at bounding box center [171, 641] width 128 height 18
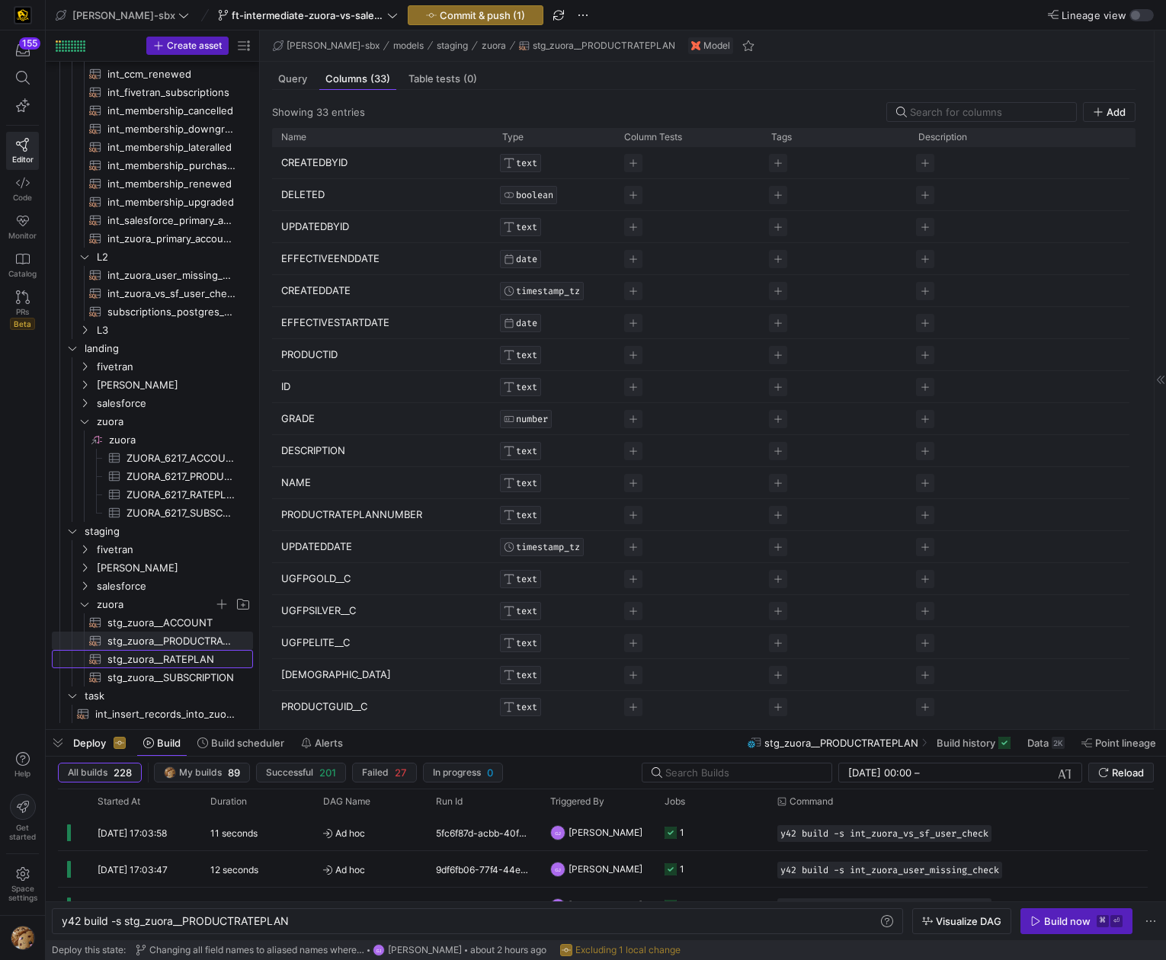
click at [155, 662] on span "stg_zuora__RATEPLAN​​​​​​​​​​" at bounding box center [171, 660] width 128 height 18
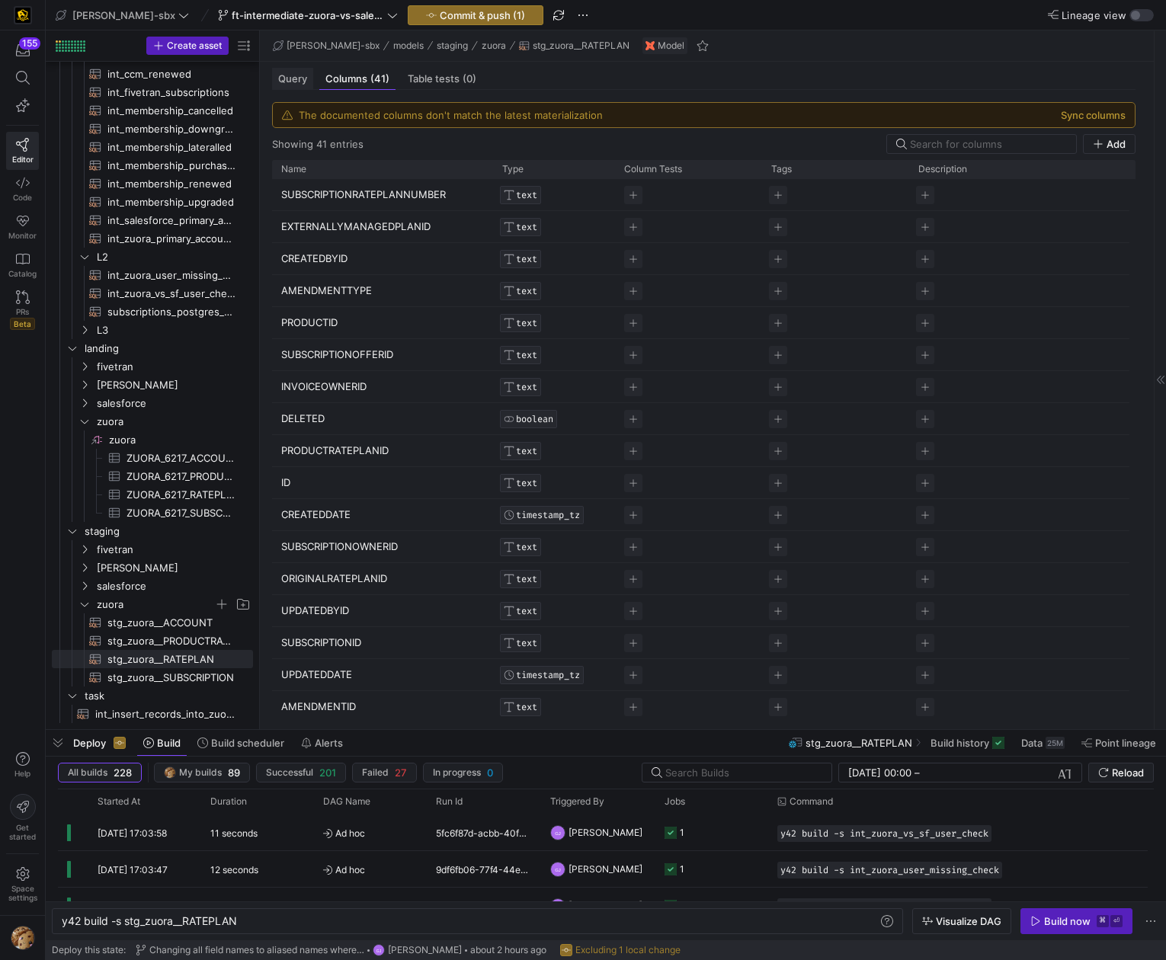
click at [287, 85] on div "Query" at bounding box center [292, 79] width 41 height 22
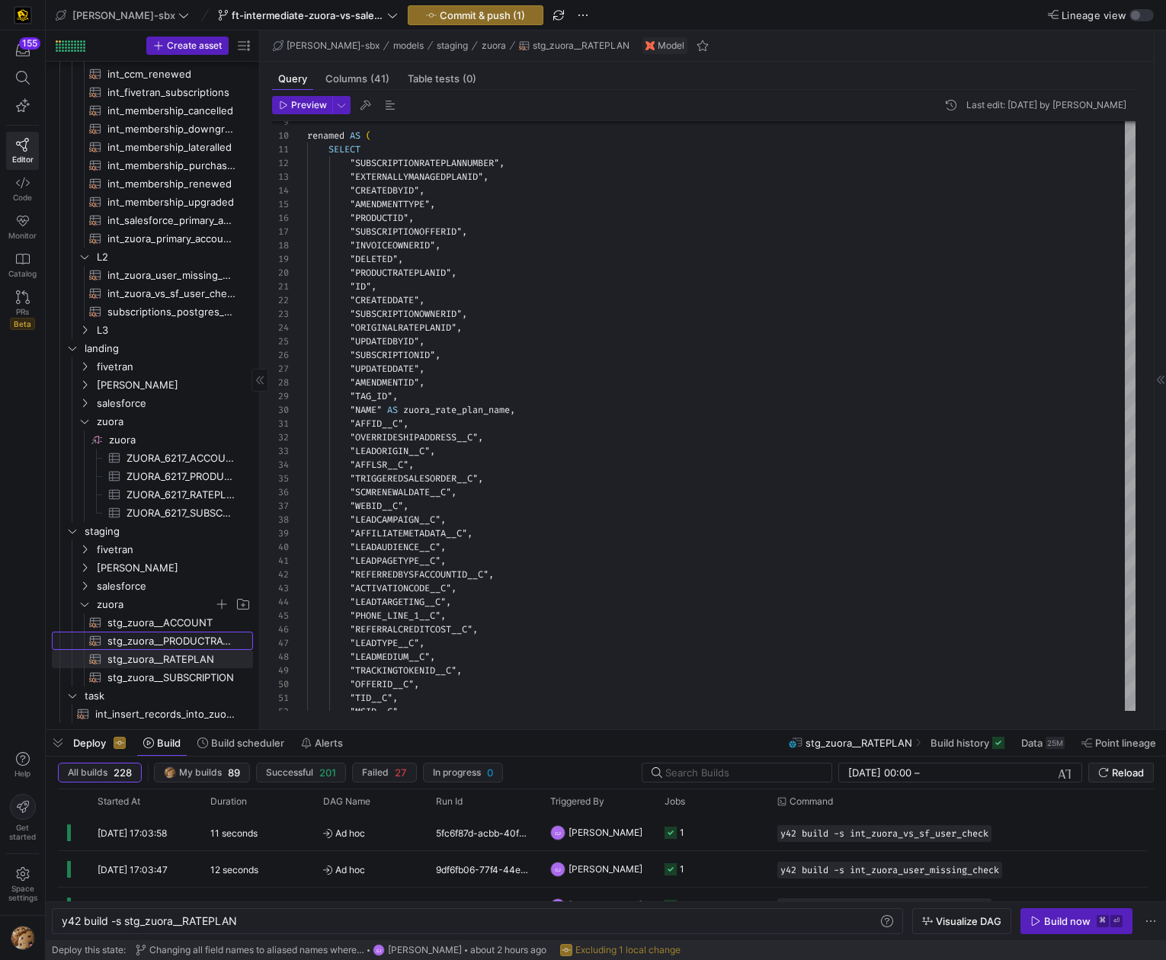
click at [174, 635] on span "stg_zuora__PRODUCTRATEPLAN​​​​​​​​​​" at bounding box center [171, 641] width 128 height 18
type textarea "y42 build -s stg_zuora__PRODUCTRATEPLAN"
type textarea "-- File Name: stg_zuora_PRODUCTRATEPLAN -- Created By: [PERSON_NAME] -- Last Mo…"
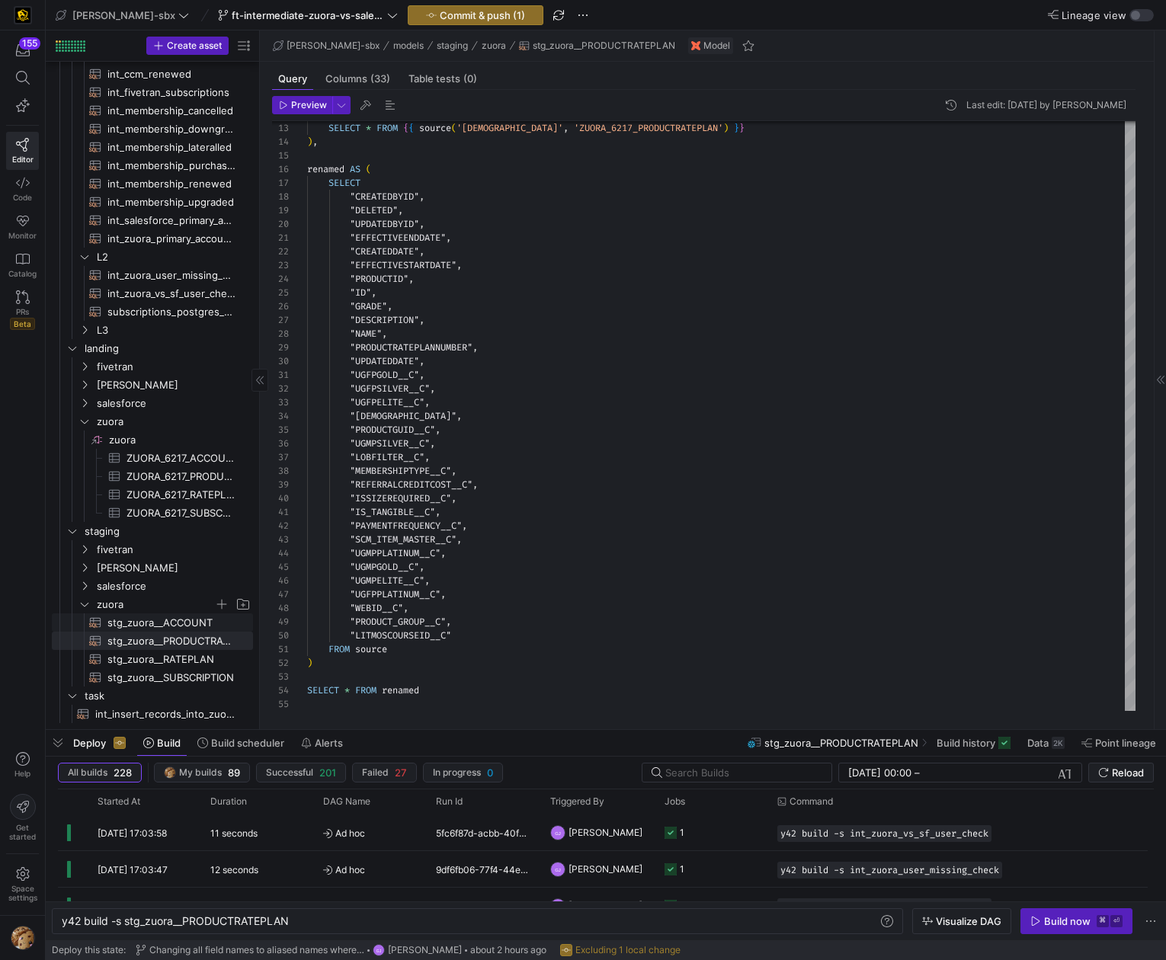
click at [165, 620] on span "stg_zuora__ACCOUNT​​​​​​​​​​" at bounding box center [171, 623] width 128 height 18
type textarea "y42 build -s stg_zuora__ACCOUNT"
type textarea "{{config(tags=["z_vs_sf_prep"])}} {{config(materialized = 'table')}} WITH sourc…"
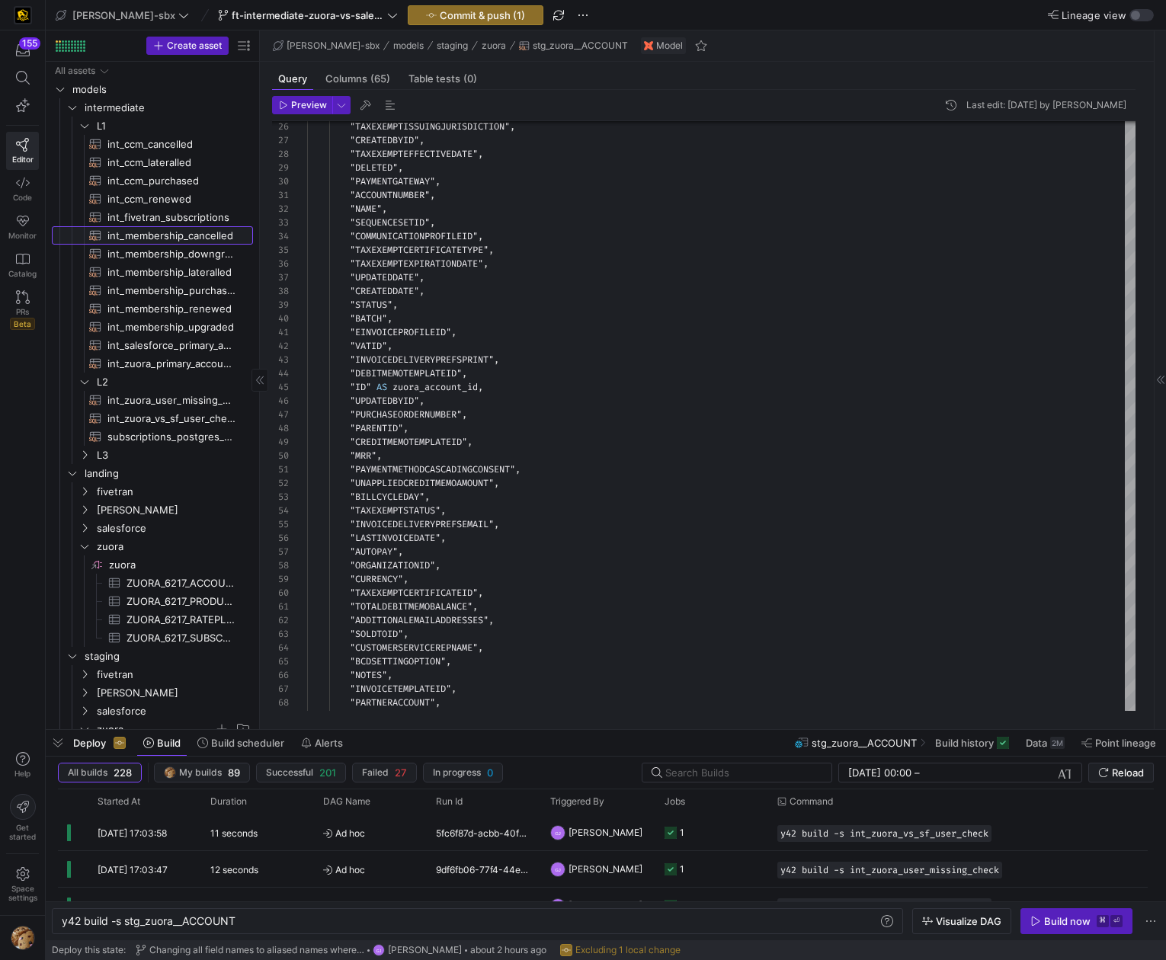
click at [168, 232] on span "int_membership_cancelled​​​​​​​​​​" at bounding box center [171, 236] width 128 height 18
type textarea "y42 build -s int_membership_cancelled"
type textarea "{{config (tags=["kafka_joined_view"])}} WITH membership_cancelled AS ( SELECT K…"
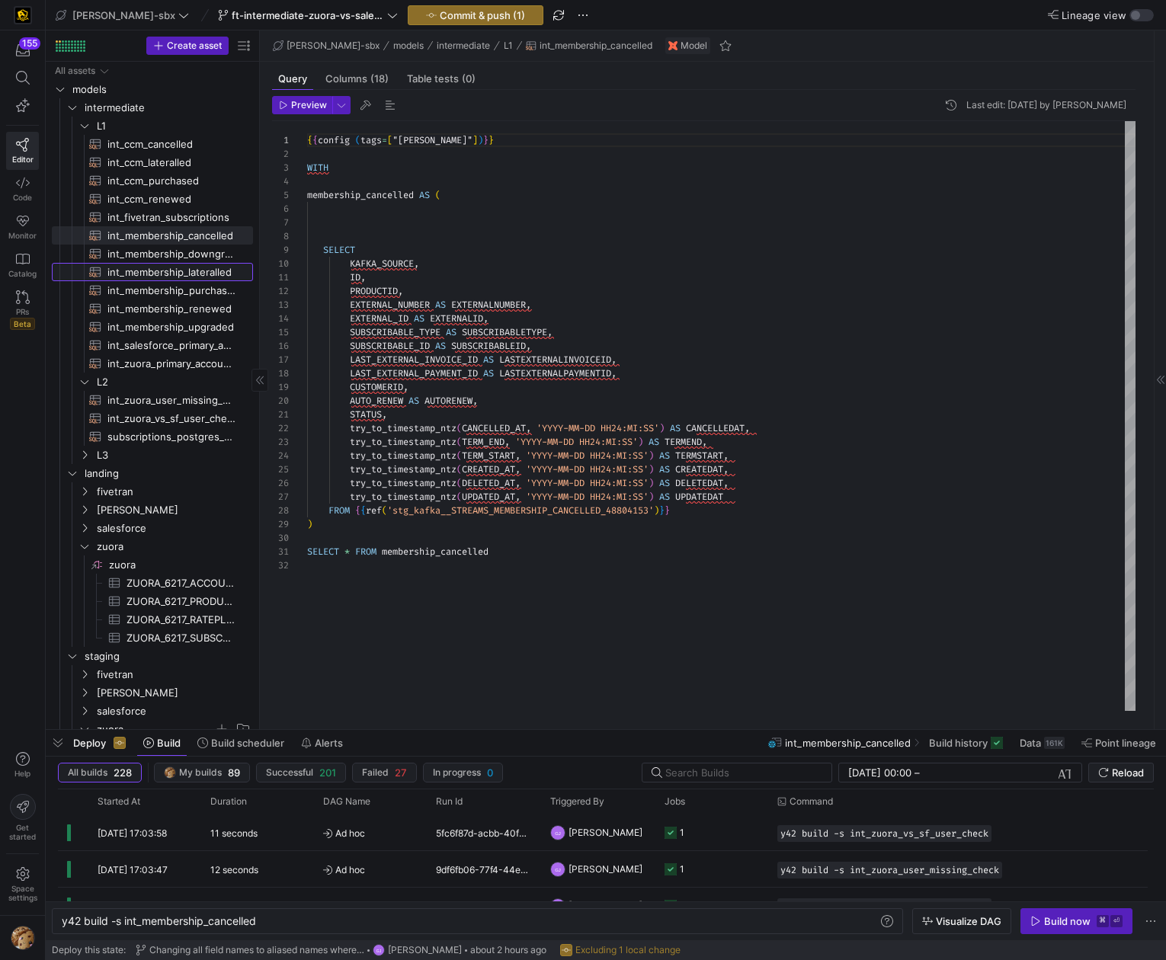
click at [156, 272] on span "int_membership_lateralled​​​​​​​​​​" at bounding box center [171, 273] width 128 height 18
type textarea "y42 build -s int_membership_lateralled"
type textarea "{{config (tags=["kafka_joined_view"])}} WITH membership_lateralled AS ( SELECT …"
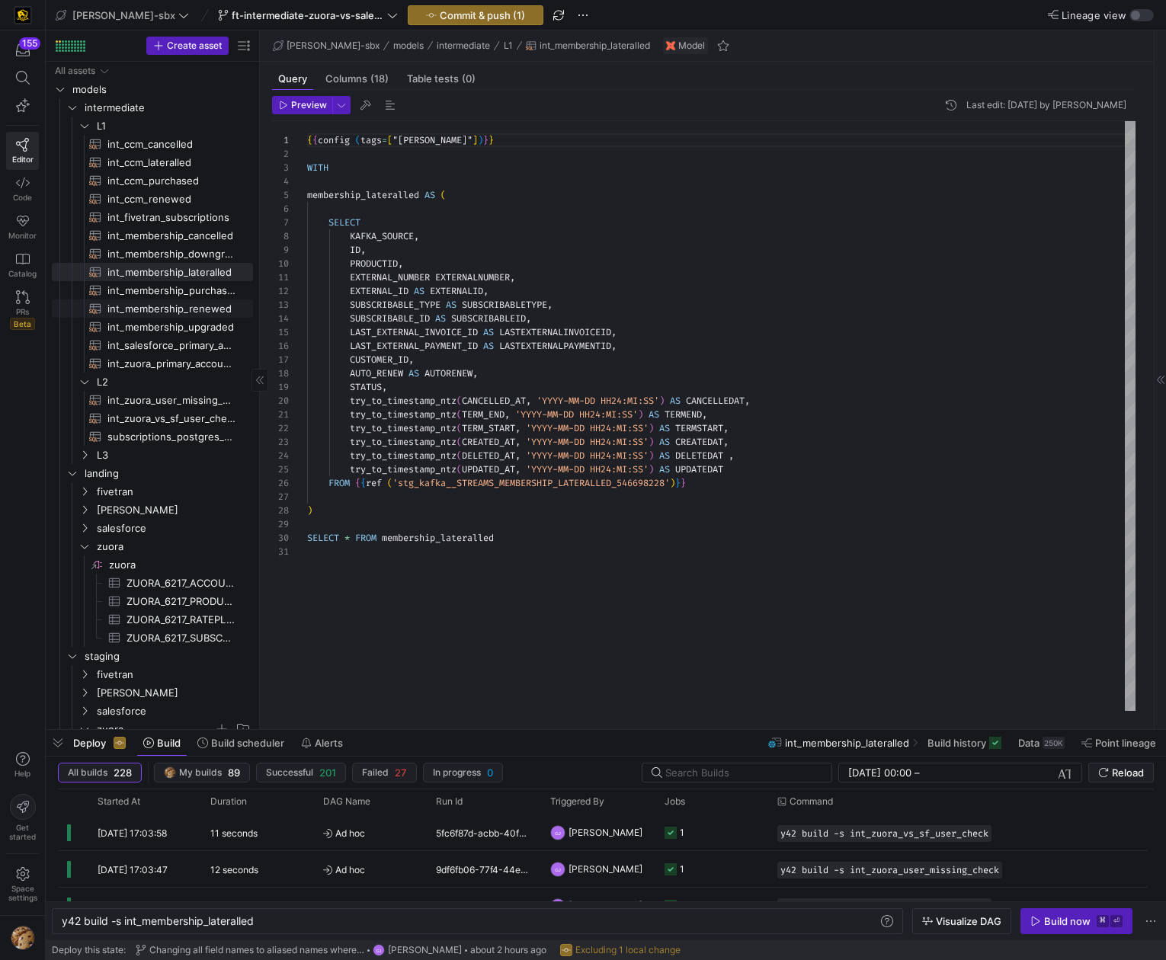
click at [156, 327] on span "int_membership_upgraded​​​​​​​​​​" at bounding box center [171, 327] width 128 height 18
type textarea "y42 build -s int_membership_upgraded"
type textarea "-- File Name: int_membership_upgraded -- Created by: [PERSON_NAME] -- Last Modi…"
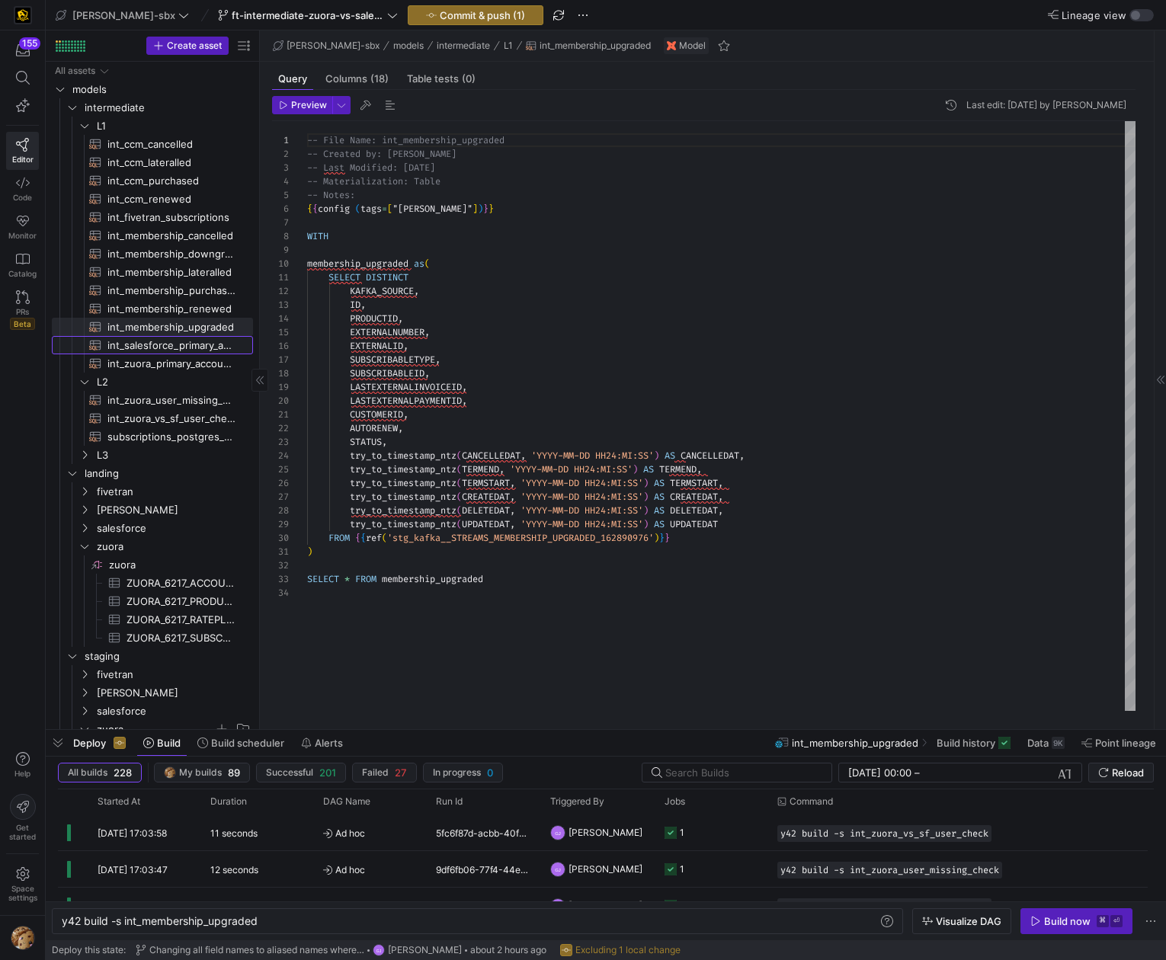
click at [155, 343] on span "int_salesforce_primary_account​​​​​​​​​​" at bounding box center [171, 346] width 128 height 18
type textarea "y42 build -s int_salesforce_primary_account"
type textarea "-- File Name: int_salesforce_primary_account -- Created by: [PERSON_NAME] -- La…"
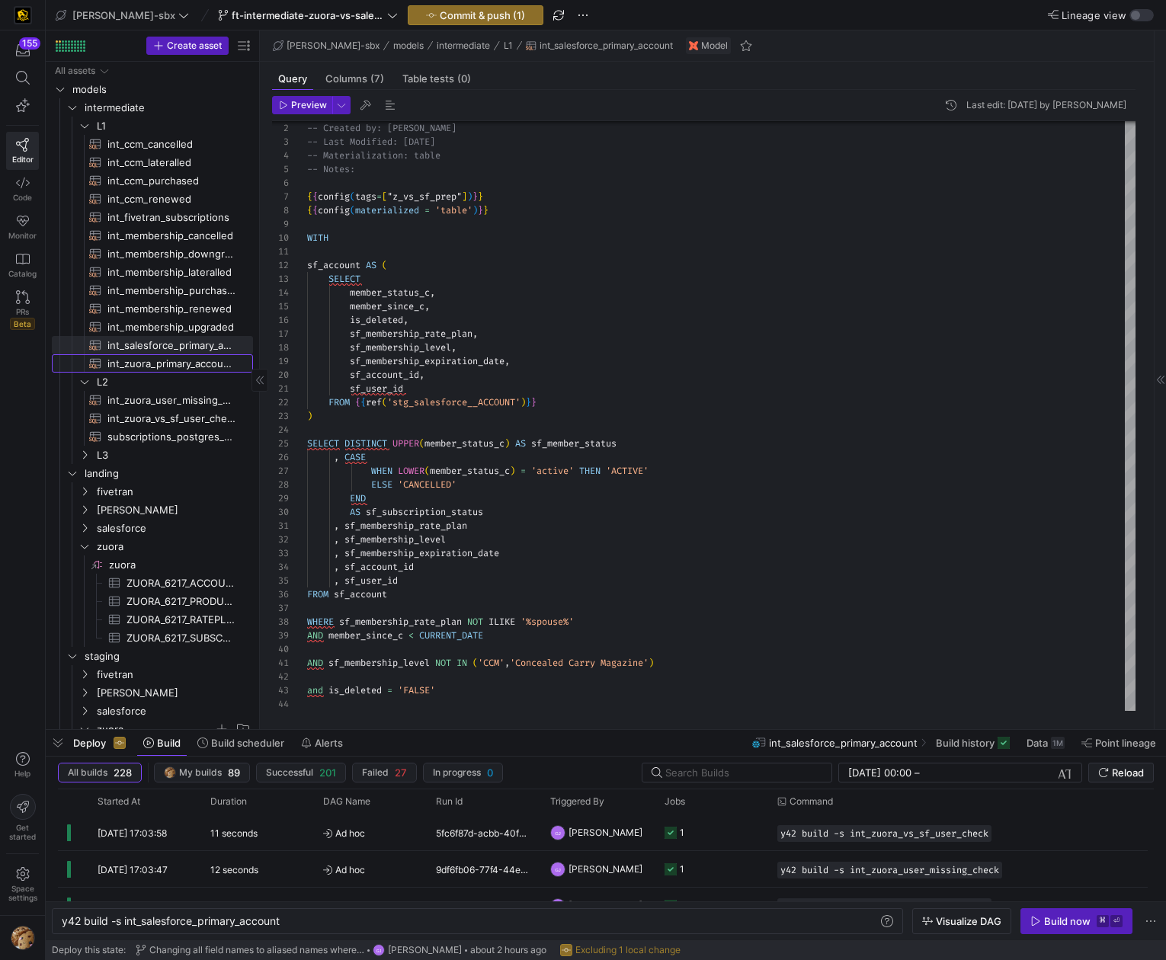
click at [168, 370] on link "int_zuora_primary_accounts​​​​​​​​​​" at bounding box center [152, 363] width 201 height 18
type textarea "y42 build -s int_zuora_primary_accounts"
type textarea "-- File Name: int_zuora_primary_accounts -- Created by: [PERSON_NAME] -- Last M…"
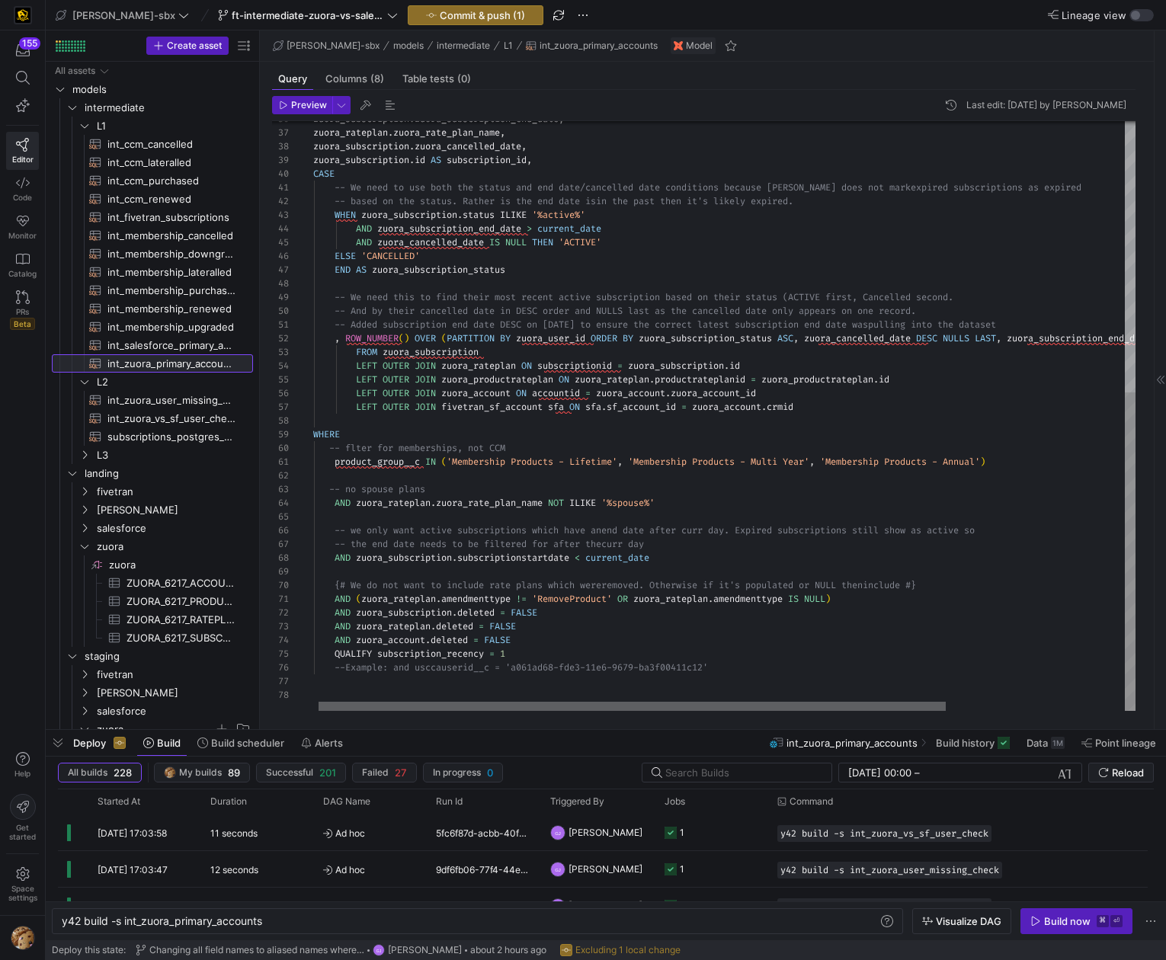
click at [439, 705] on div at bounding box center [631, 706] width 627 height 9
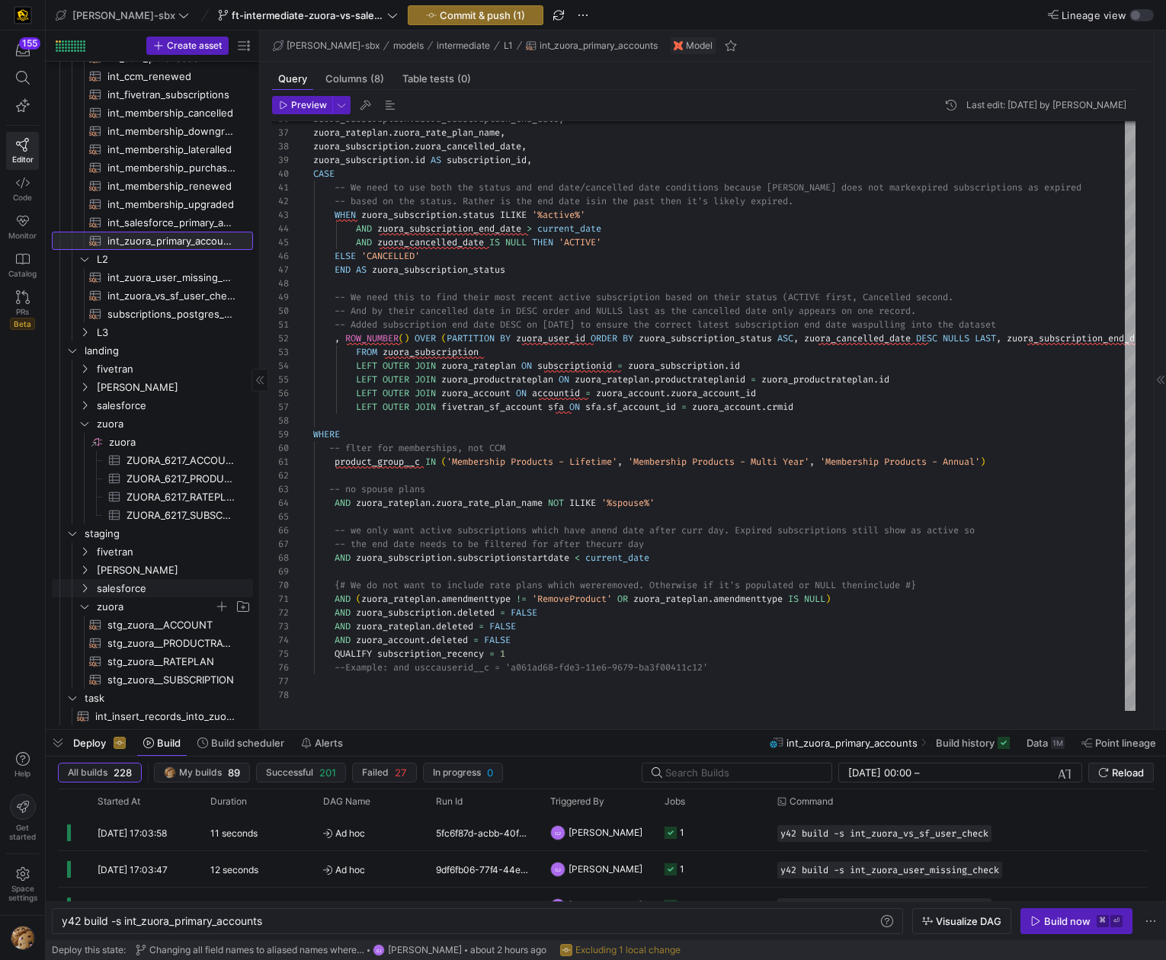
scroll to position [125, 0]
click at [167, 716] on span "int_insert_records_into_zuora_vs_salesforce​​​​​​​​​​" at bounding box center [165, 714] width 140 height 18
type textarea "y42 build -s int_insert_records_into_zuora_vs_salesforce"
type textarea "-- File Name: int_insert_records_into_zuora_vs_salesforce -- Created By: [PERSO…"
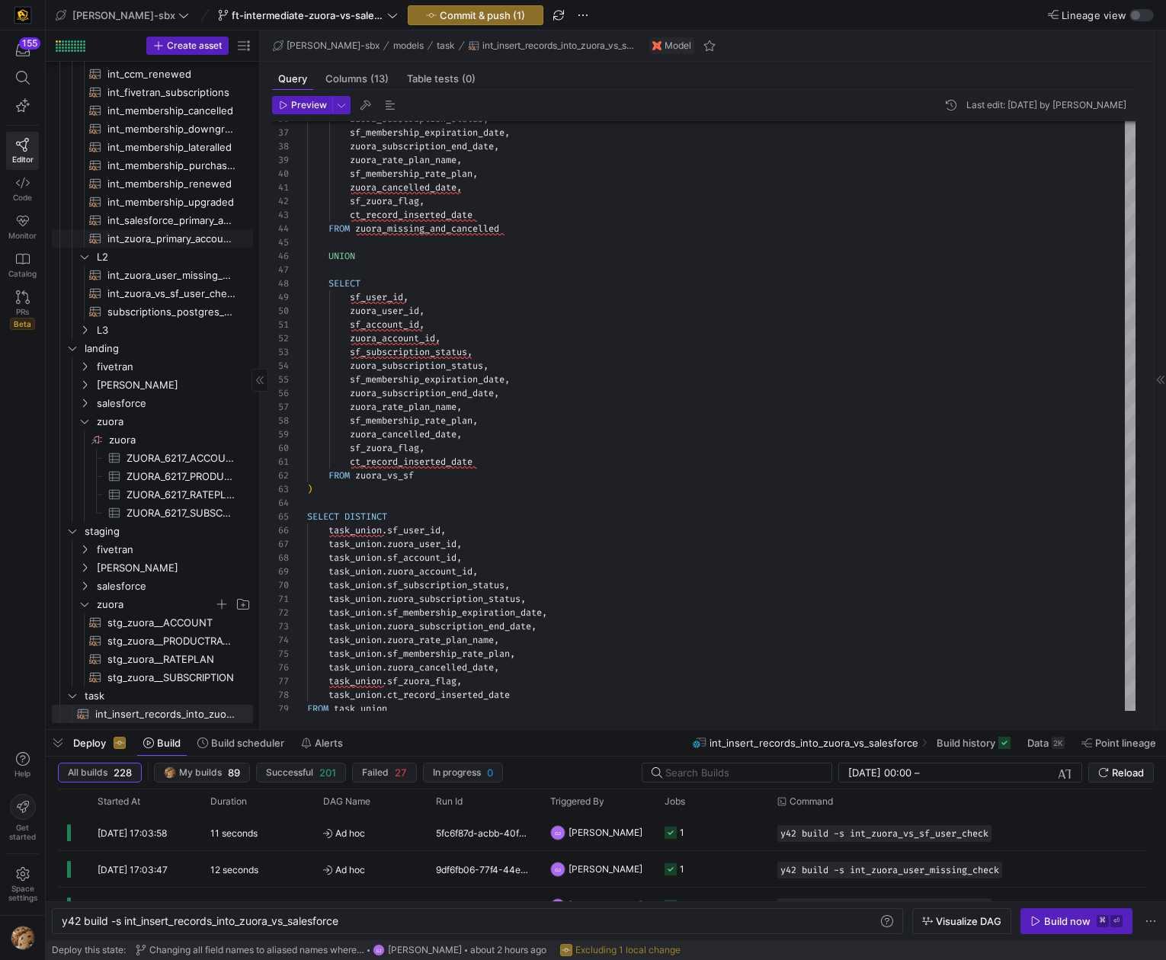
click at [171, 235] on span "int_zuora_primary_accounts​​​​​​​​​​" at bounding box center [171, 239] width 128 height 18
type textarea "y42 build -s int_zuora_primary_accounts"
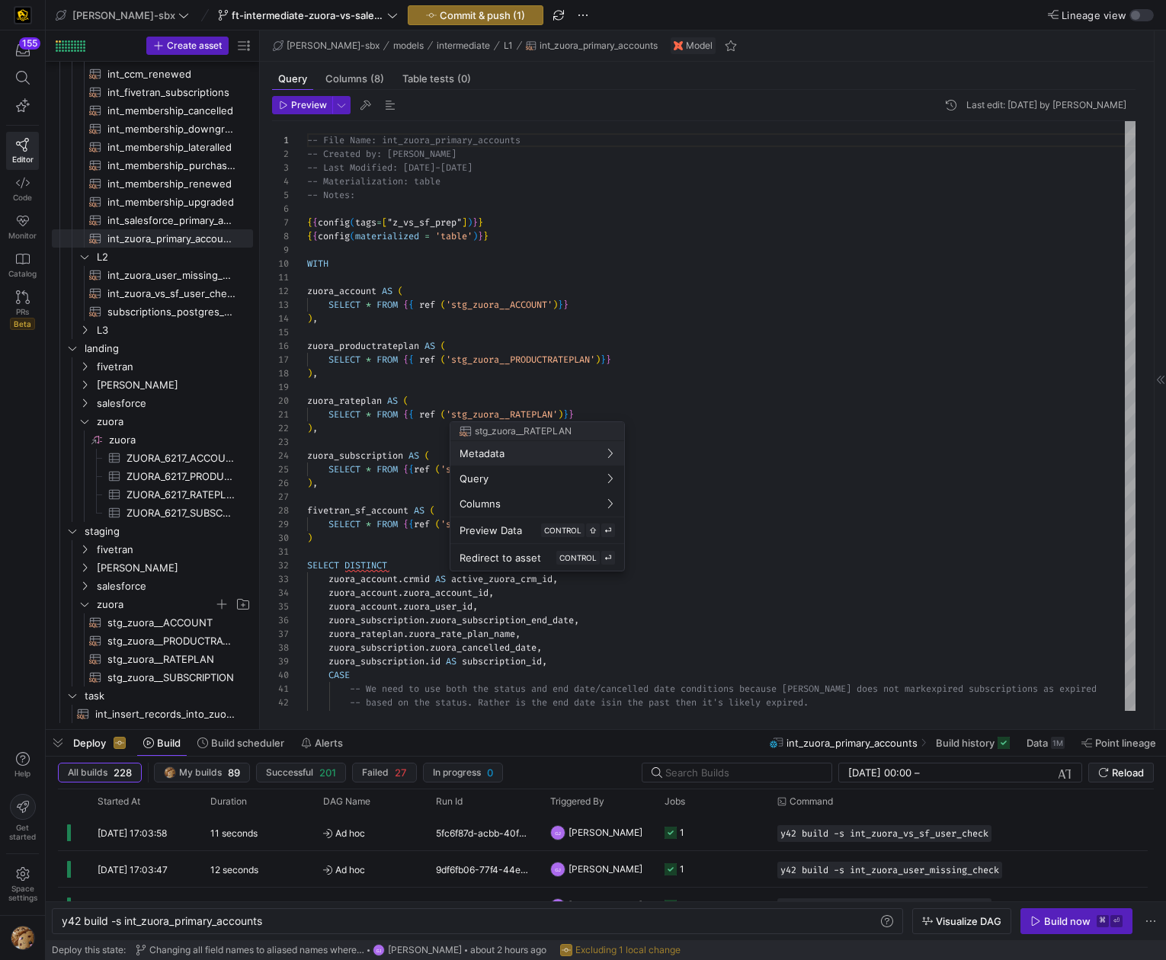
click at [702, 398] on div at bounding box center [583, 480] width 1166 height 960
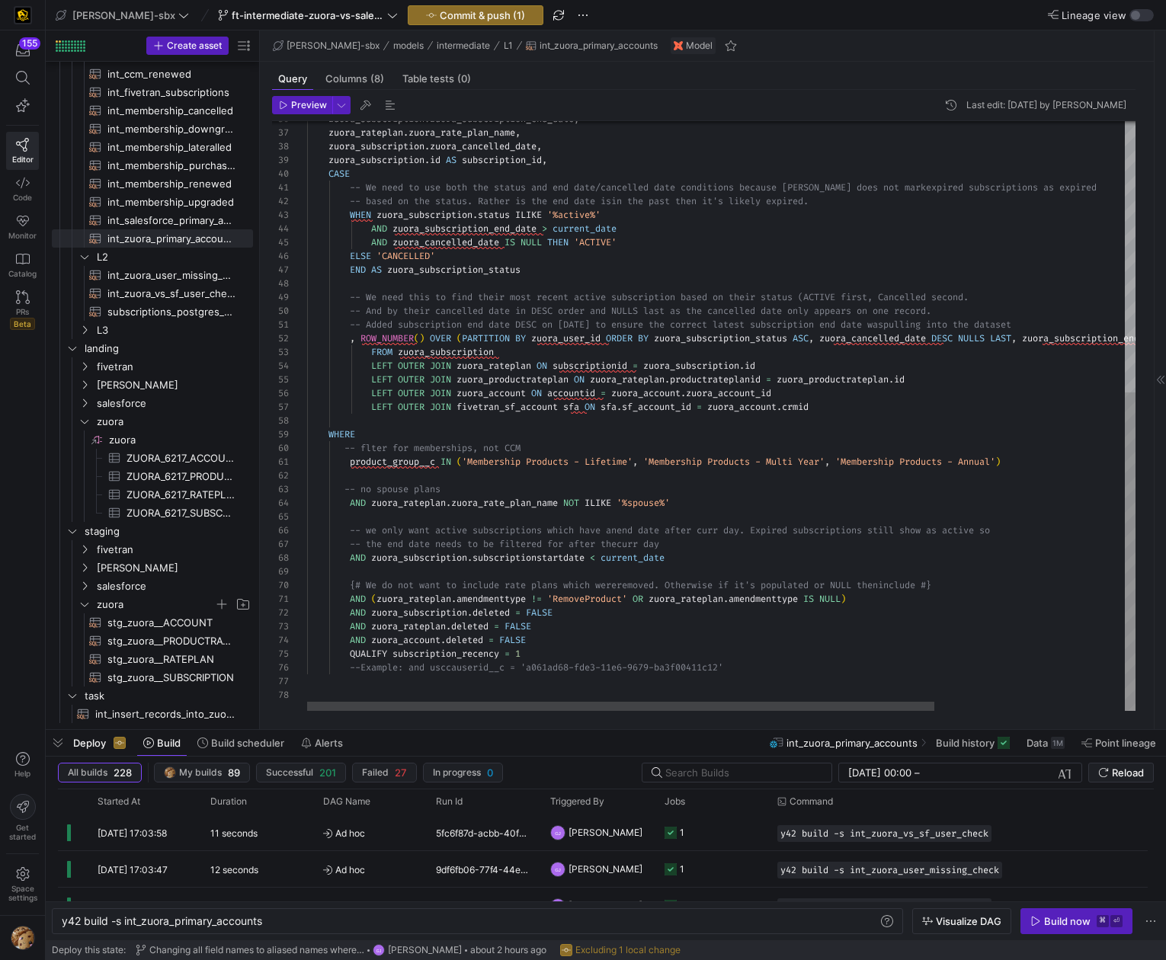
type textarea "AND (zuora_rateplan.amendmenttype != 'RemoveProduct' OR zuora_rateplan.amendmen…"
drag, startPoint x: 345, startPoint y: 654, endPoint x: 558, endPoint y: 657, distance: 213.3
click at [558, 657] on div "zuora_subscription . zuora_subscription_end_date , zuora_rateplan . zuora_rate_…" at bounding box center [846, 165] width 1079 height 1091
click at [625, 635] on div "zuora_subscription . zuora_subscription_end_date , zuora_rateplan . zuora_rate_…" at bounding box center [846, 165] width 1079 height 1091
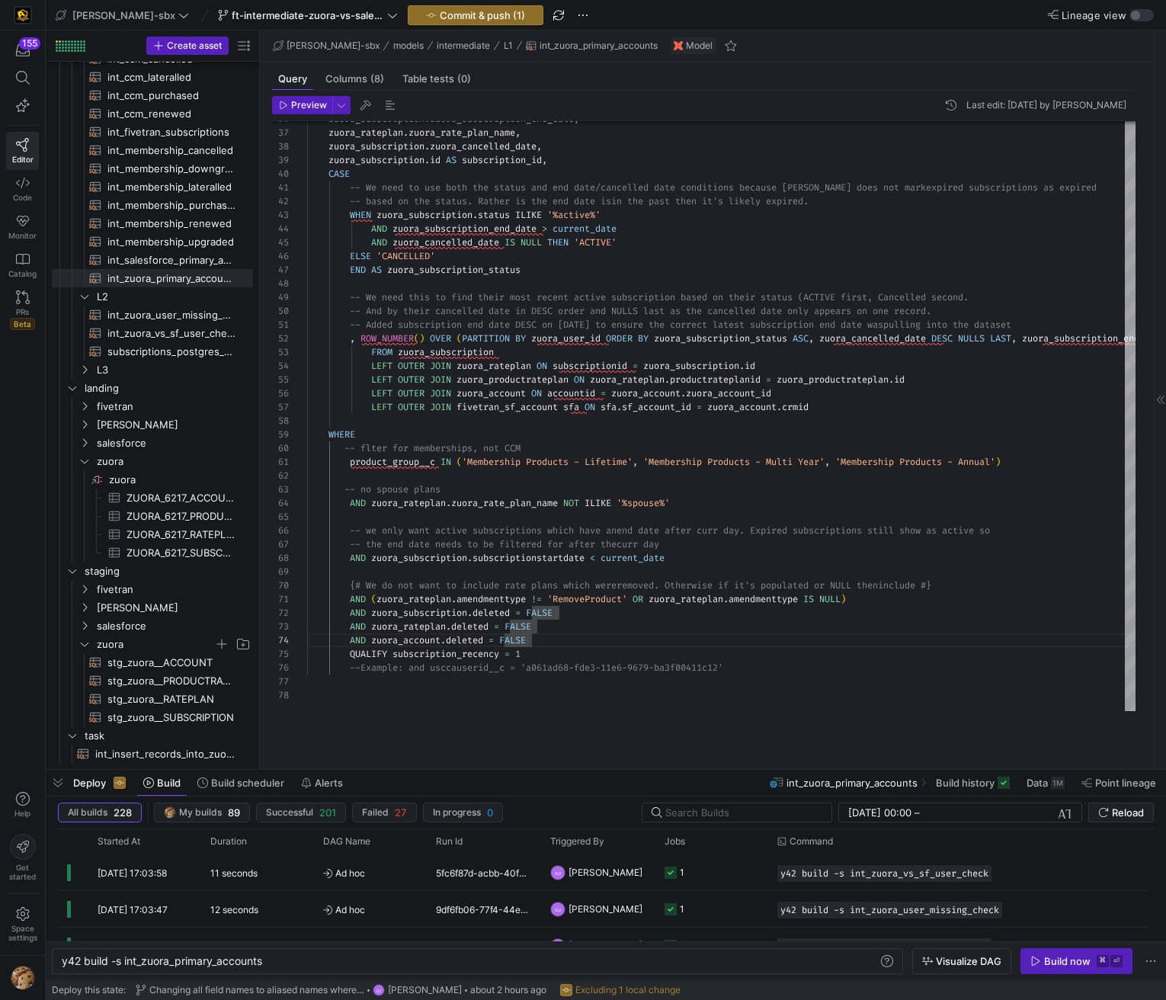
scroll to position [79, 0]
